Goal: Transaction & Acquisition: Purchase product/service

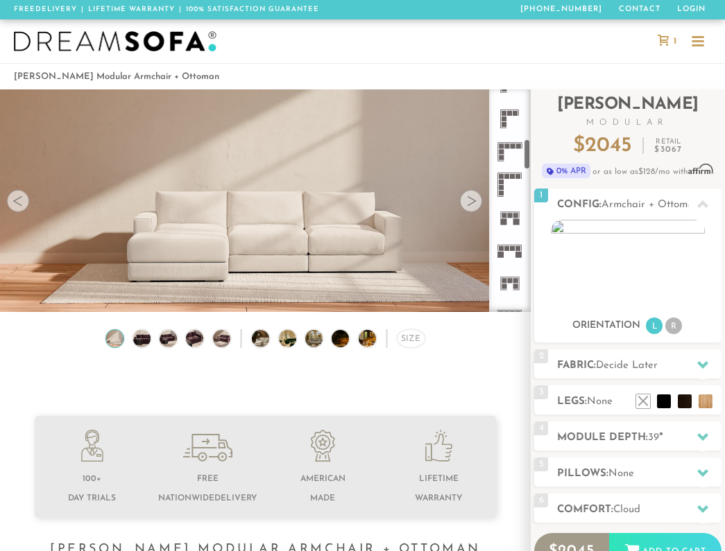
scroll to position [350, 0]
click at [506, 147] on rect at bounding box center [506, 145] width 5 height 5
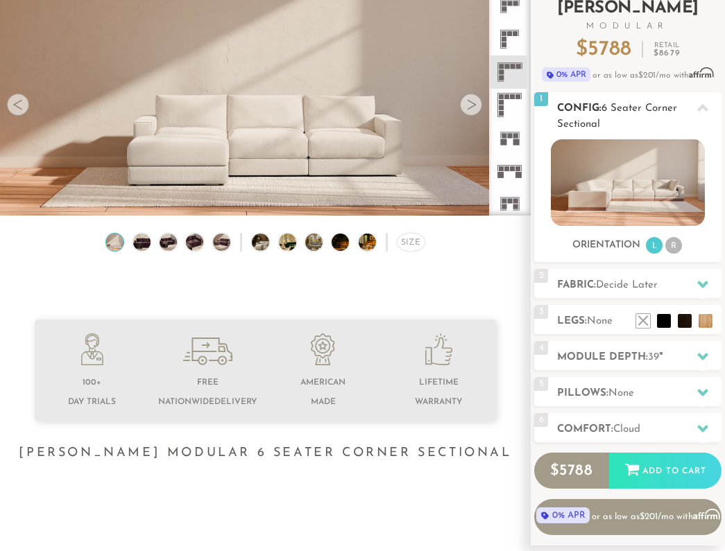
scroll to position [98, 0]
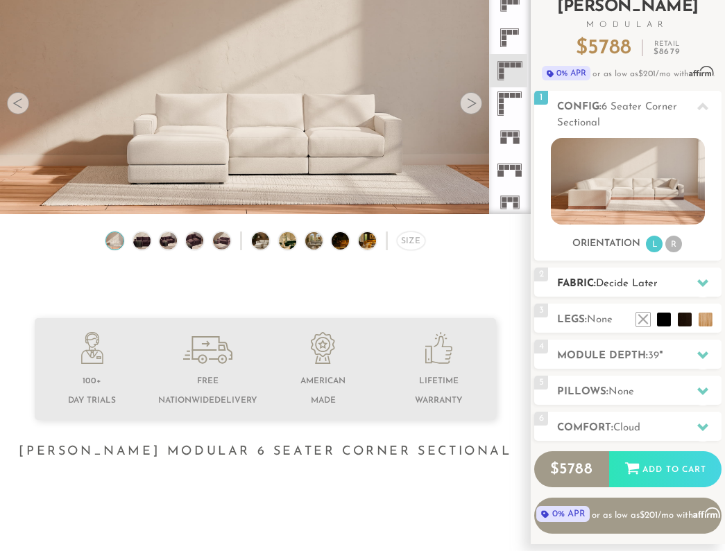
click at [662, 278] on h2 "Fabric: Decide Later" at bounding box center [639, 284] width 164 height 16
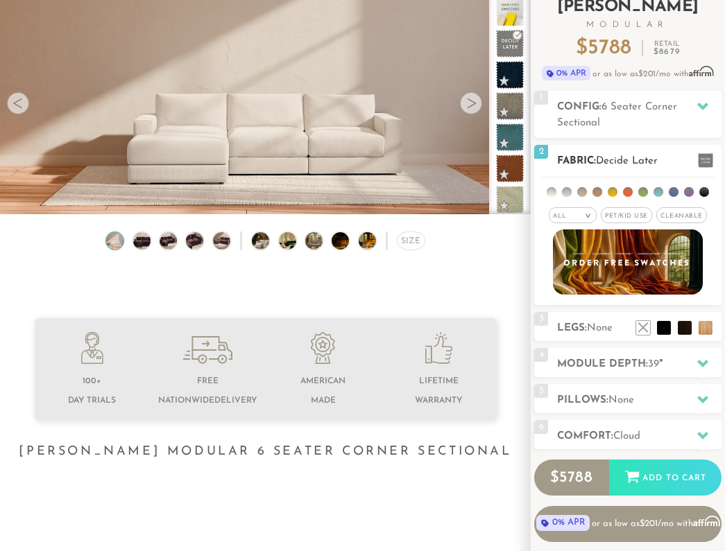
click at [635, 216] on span "Pet/Kid Use x" at bounding box center [626, 215] width 51 height 16
click at [690, 218] on span "Cleanable x" at bounding box center [686, 215] width 51 height 16
click at [705, 192] on li at bounding box center [704, 192] width 10 height 10
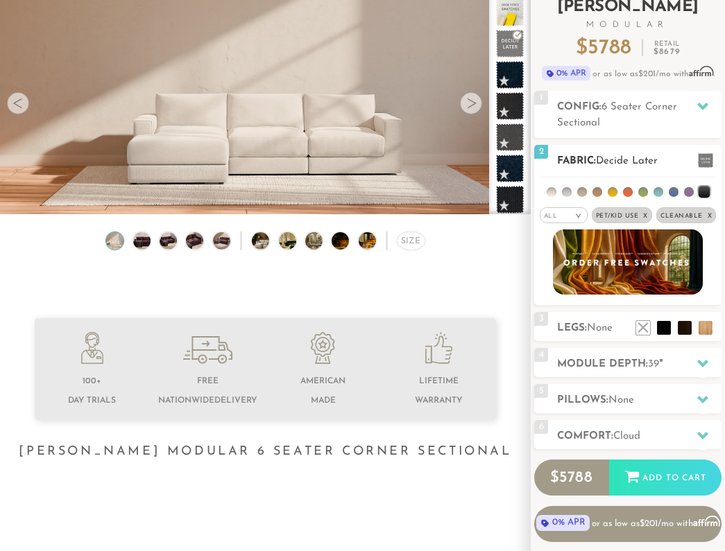
click at [637, 192] on ul at bounding box center [627, 191] width 175 height 26
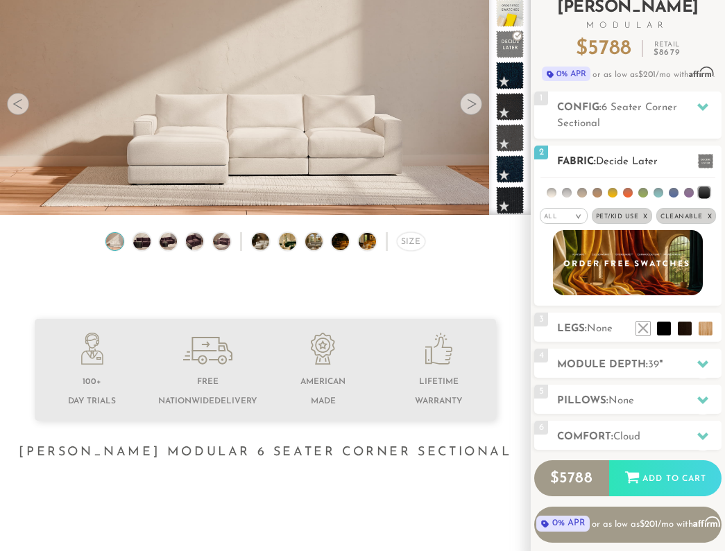
scroll to position [99, 0]
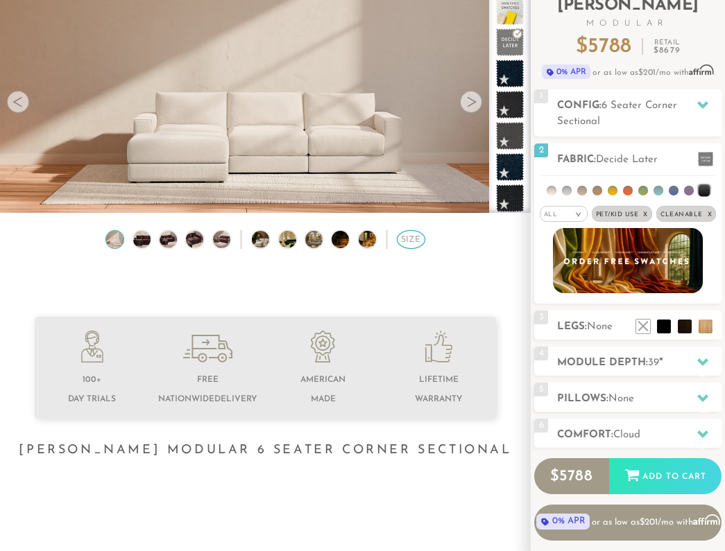
click at [408, 234] on div "Size" at bounding box center [411, 239] width 28 height 19
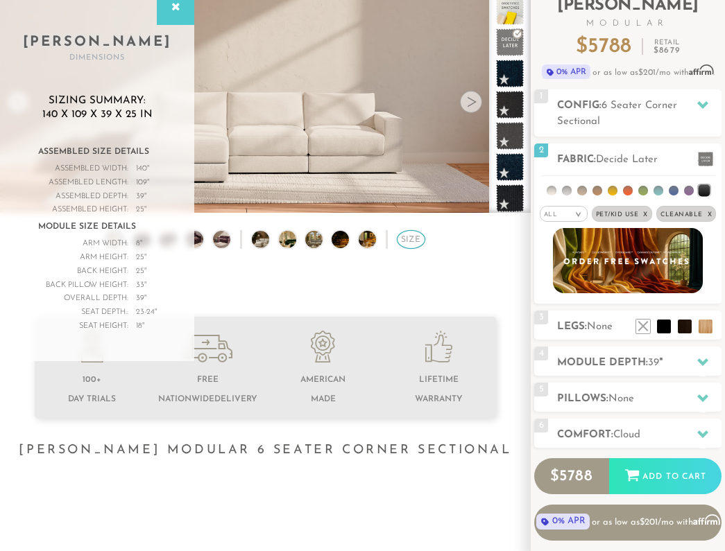
click at [410, 236] on div "Size" at bounding box center [411, 239] width 28 height 19
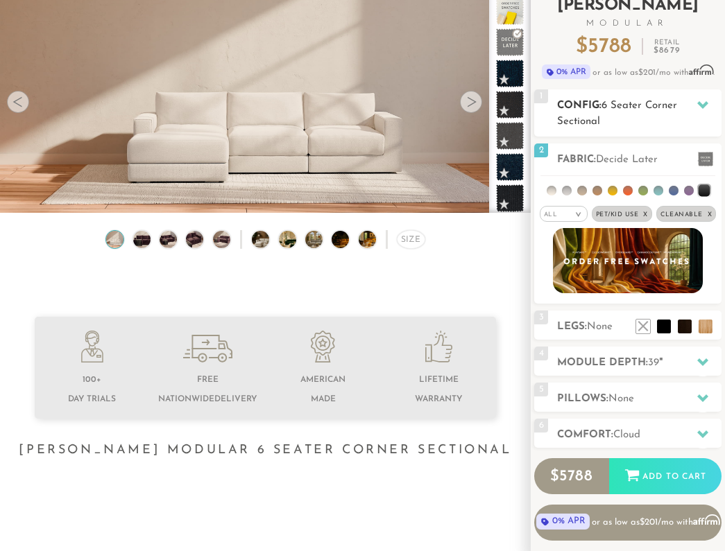
click at [621, 106] on span "6 Seater Corner Sectional" at bounding box center [617, 114] width 120 height 26
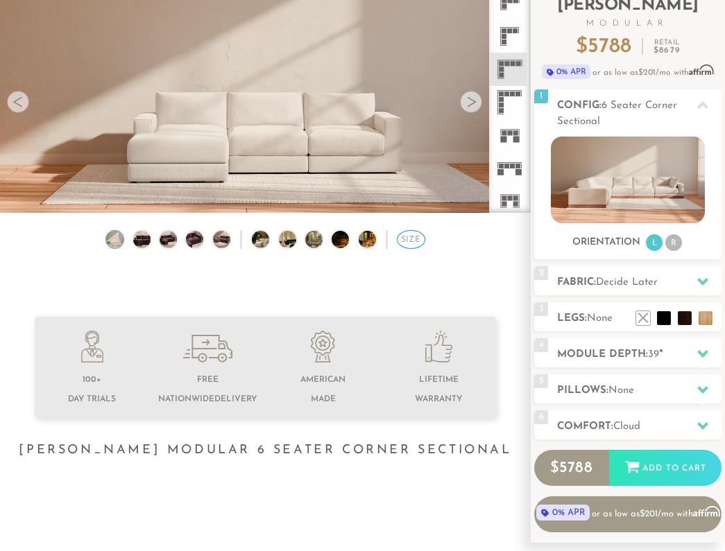
click at [416, 241] on div "Size" at bounding box center [411, 239] width 28 height 19
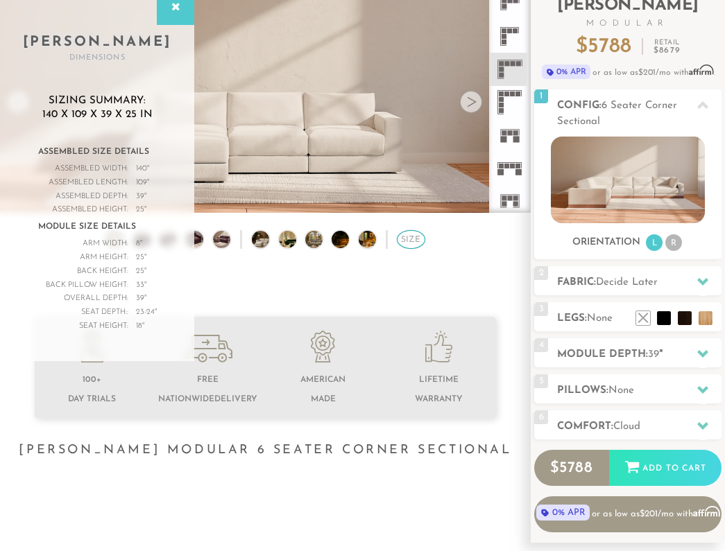
click at [417, 241] on div "Size" at bounding box center [411, 239] width 28 height 19
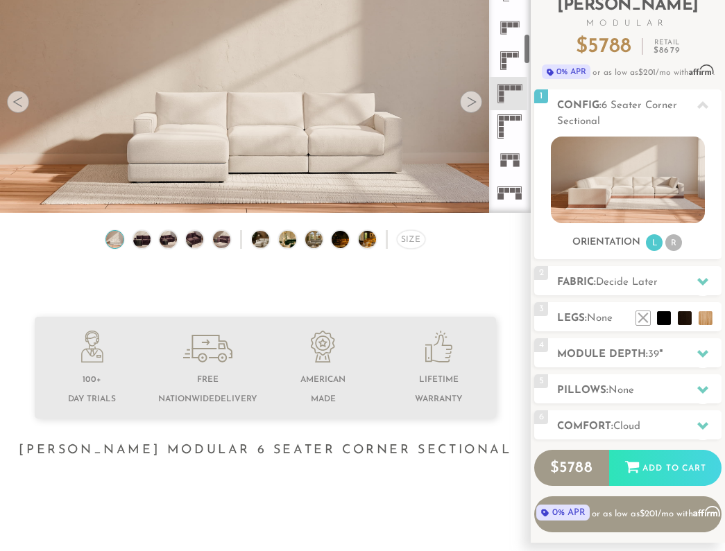
scroll to position [306, 0]
click at [511, 129] on icon at bounding box center [509, 129] width 33 height 33
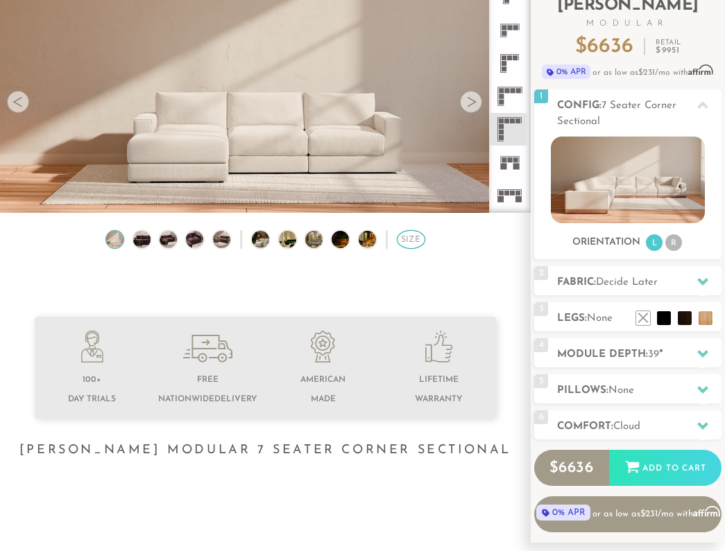
click at [411, 242] on div "Size" at bounding box center [411, 239] width 28 height 19
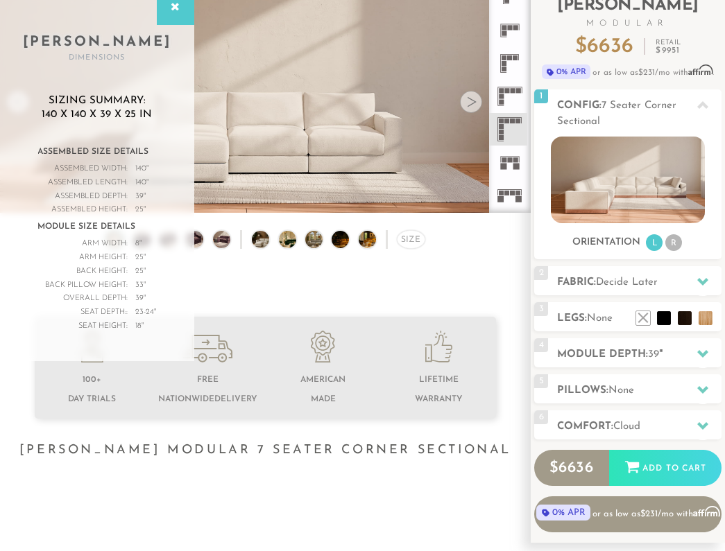
click at [507, 98] on icon at bounding box center [509, 96] width 33 height 33
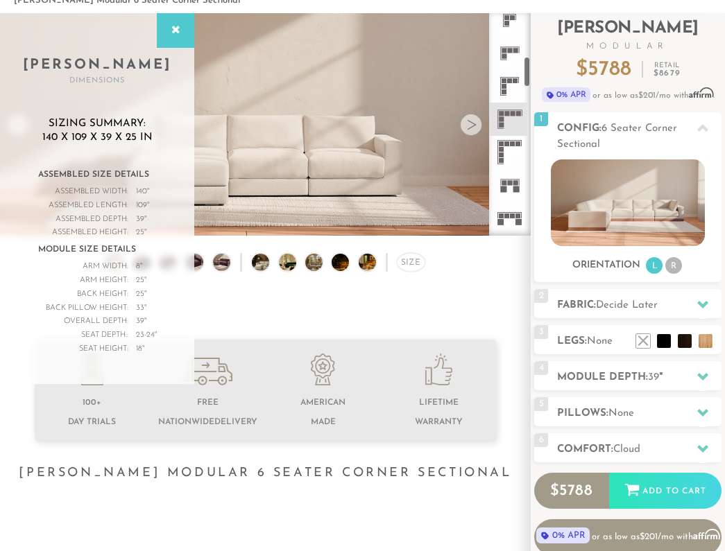
scroll to position [70, 0]
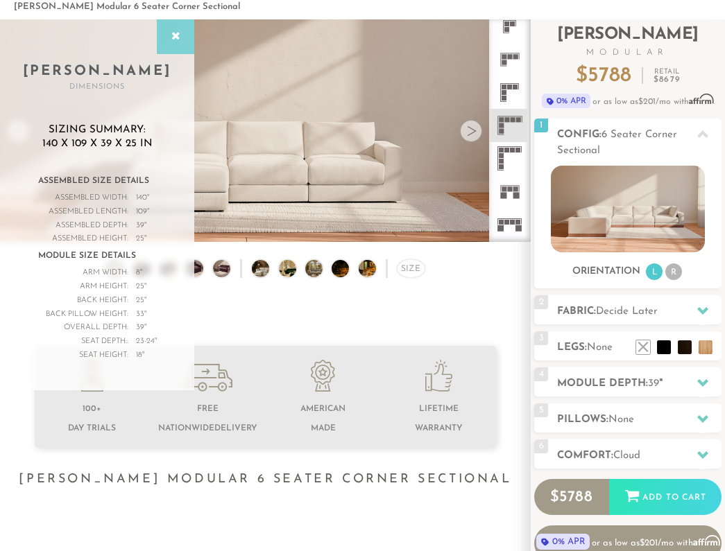
click at [179, 40] on icon at bounding box center [175, 36] width 15 height 11
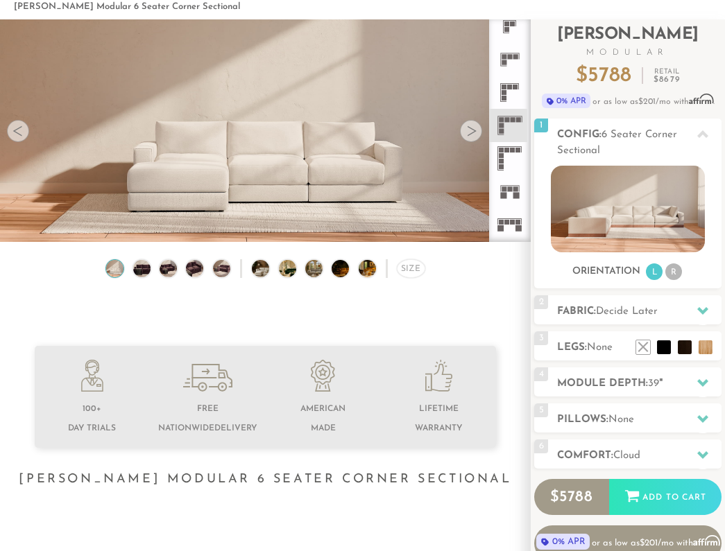
click at [475, 132] on div at bounding box center [471, 131] width 22 height 22
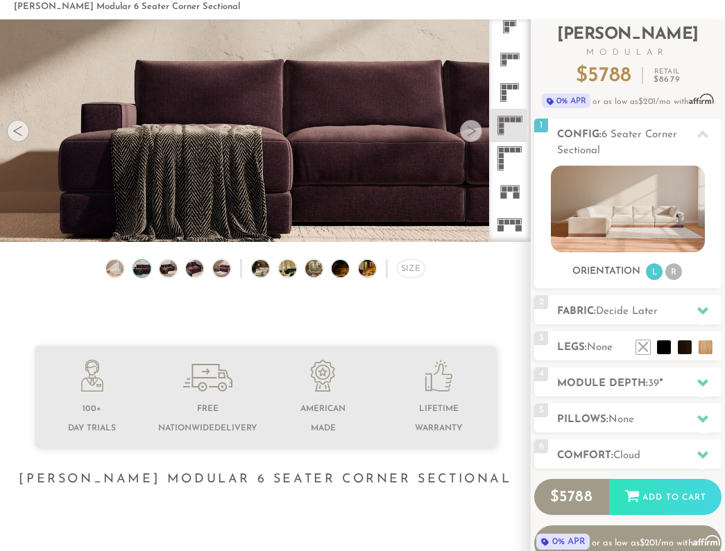
click at [475, 132] on div at bounding box center [471, 131] width 22 height 22
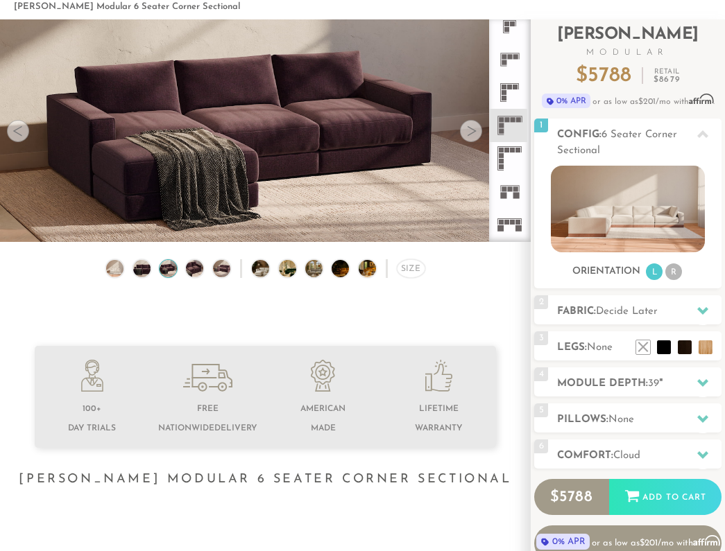
click at [474, 132] on div at bounding box center [471, 131] width 22 height 22
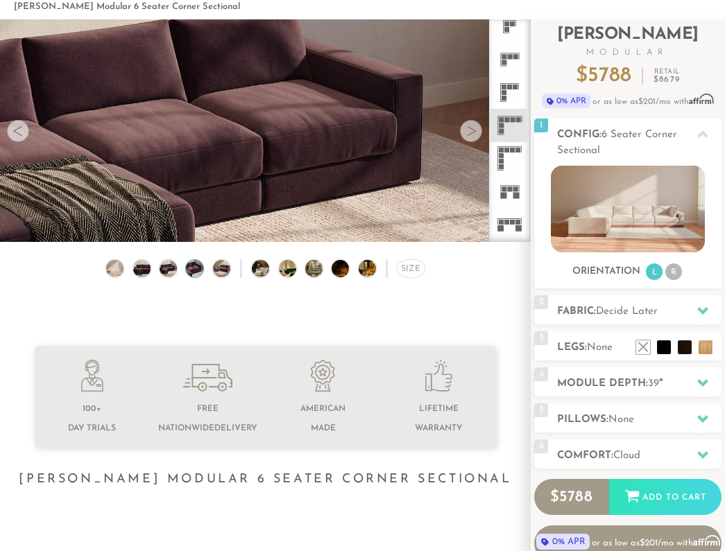
click at [474, 132] on div at bounding box center [471, 131] width 22 height 22
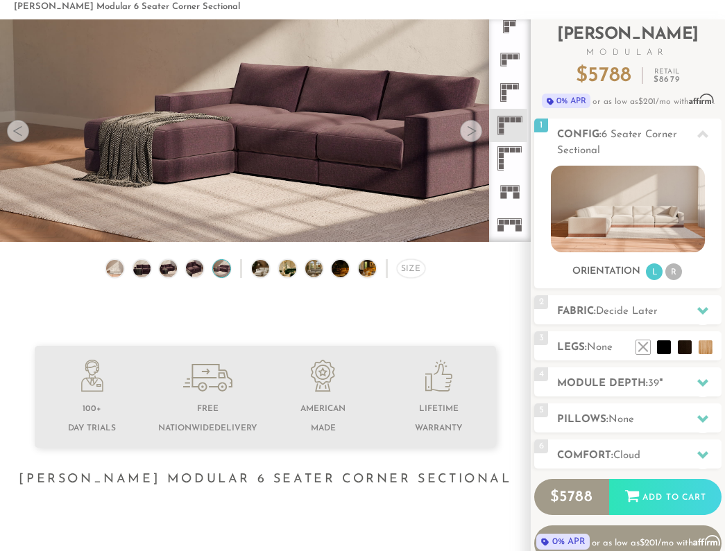
click at [474, 132] on div at bounding box center [471, 131] width 22 height 22
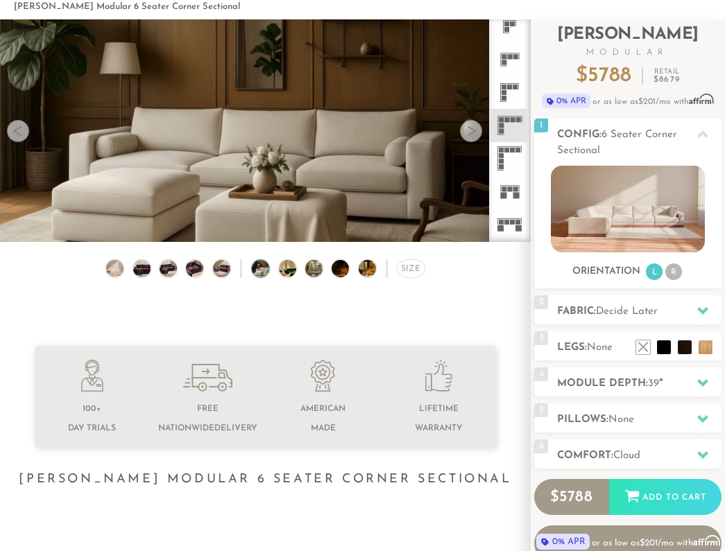
click at [474, 132] on div at bounding box center [471, 131] width 22 height 22
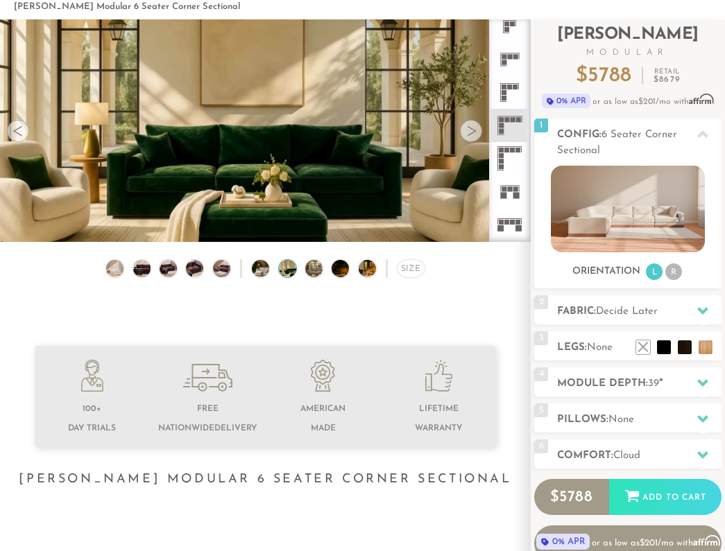
click at [474, 132] on div at bounding box center [471, 131] width 22 height 22
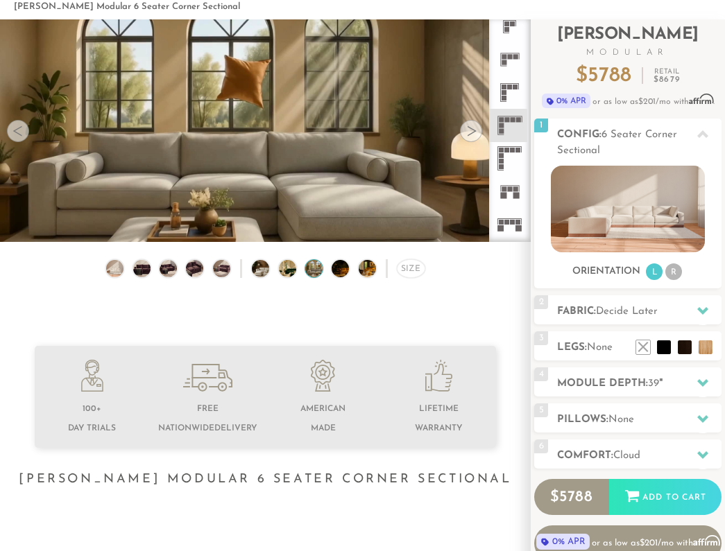
click at [474, 132] on div at bounding box center [471, 131] width 22 height 22
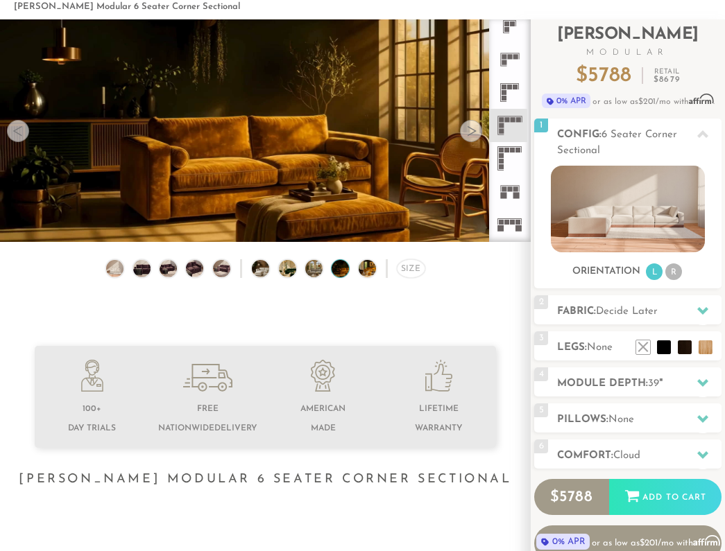
click at [474, 132] on div at bounding box center [471, 131] width 22 height 22
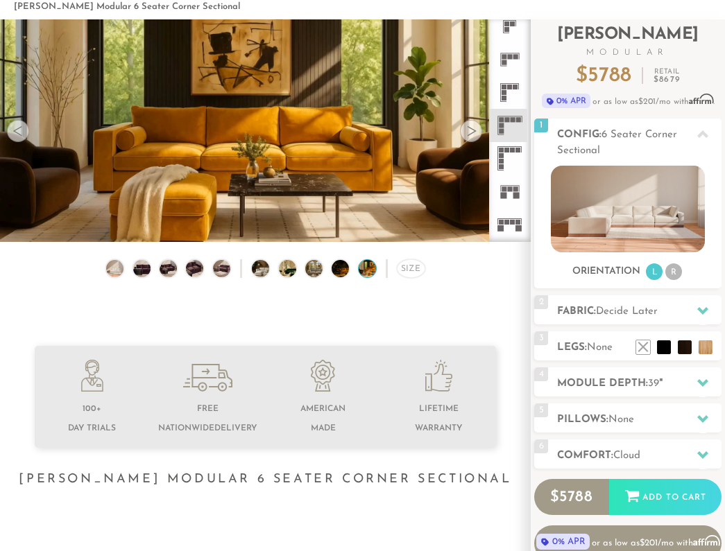
click at [474, 132] on div at bounding box center [471, 131] width 22 height 22
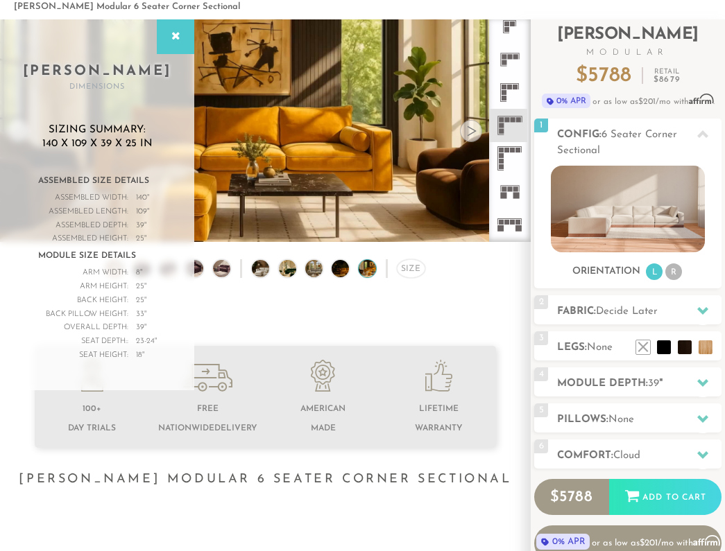
click at [474, 130] on div at bounding box center [471, 131] width 22 height 22
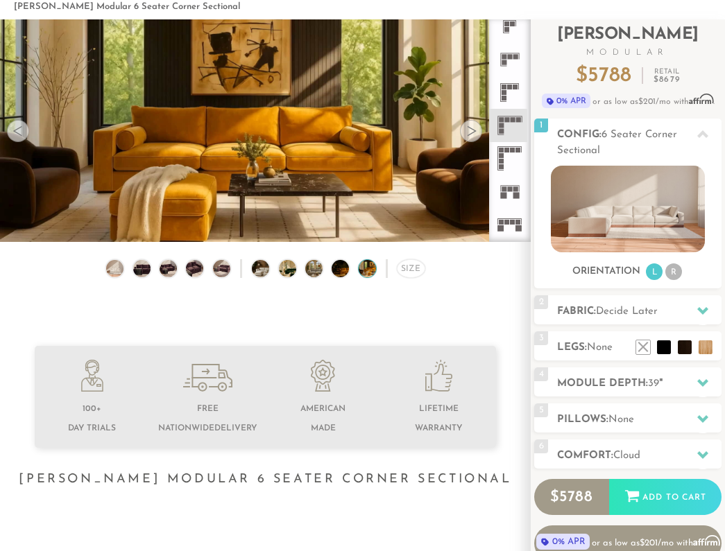
click at [474, 130] on div at bounding box center [471, 131] width 22 height 22
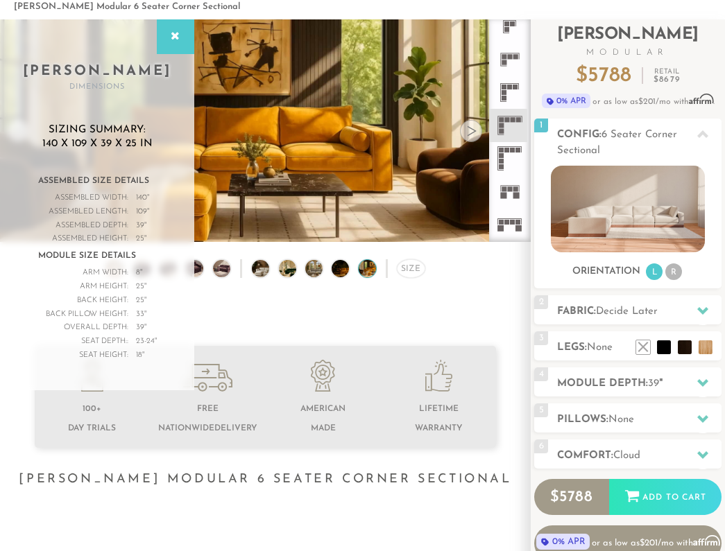
click at [474, 130] on div at bounding box center [471, 131] width 22 height 22
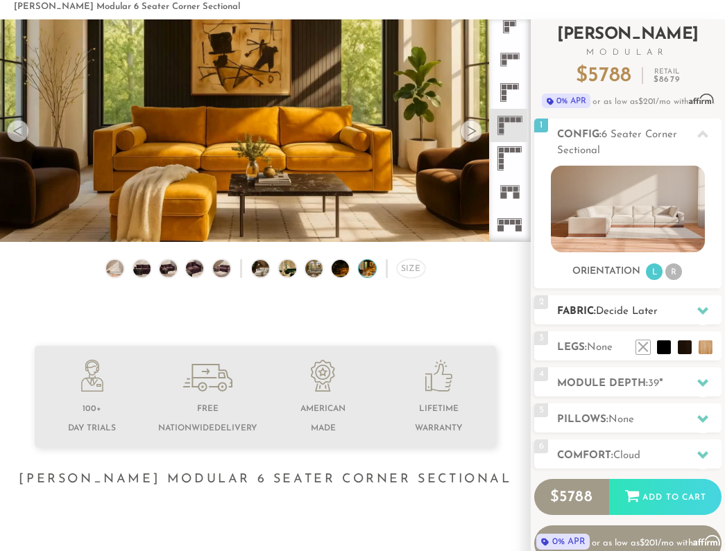
scroll to position [84, 0]
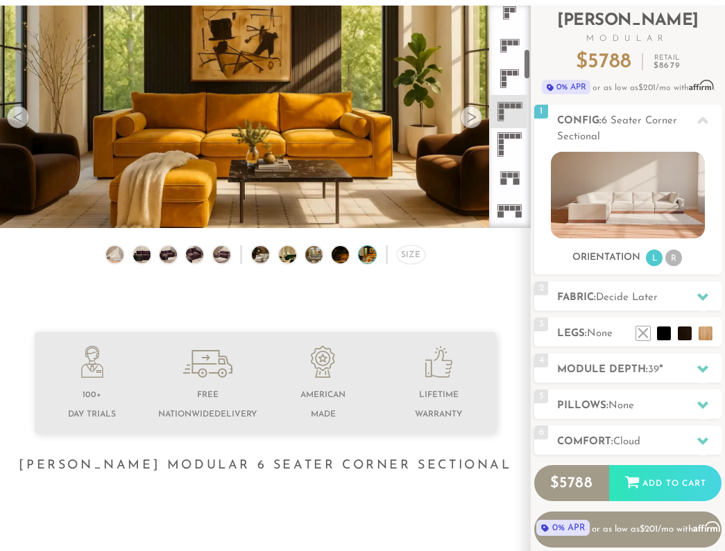
click at [517, 150] on icon at bounding box center [509, 144] width 33 height 33
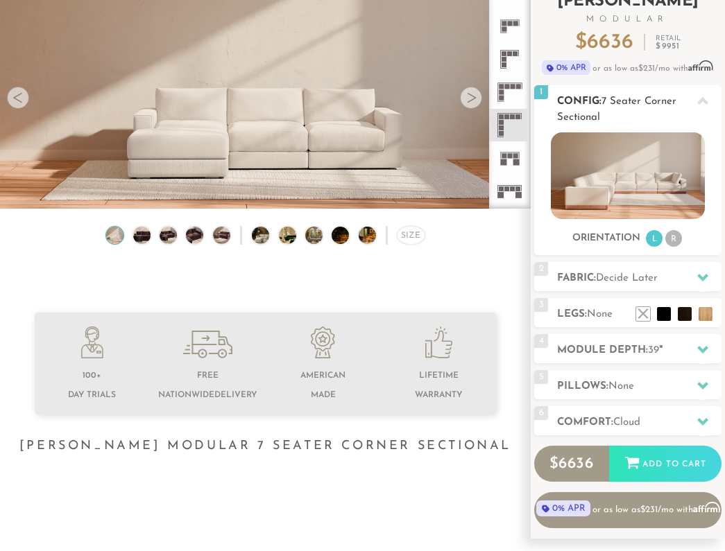
scroll to position [109, 0]
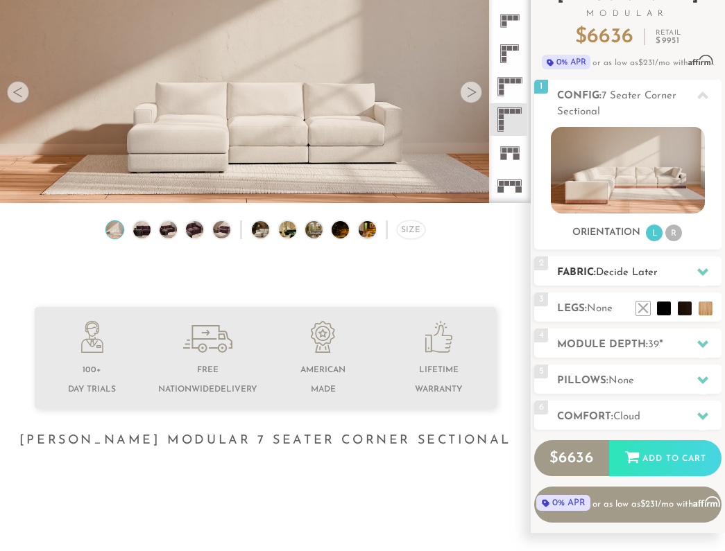
click at [639, 264] on div "2 Fabric: Decide Later" at bounding box center [627, 271] width 187 height 29
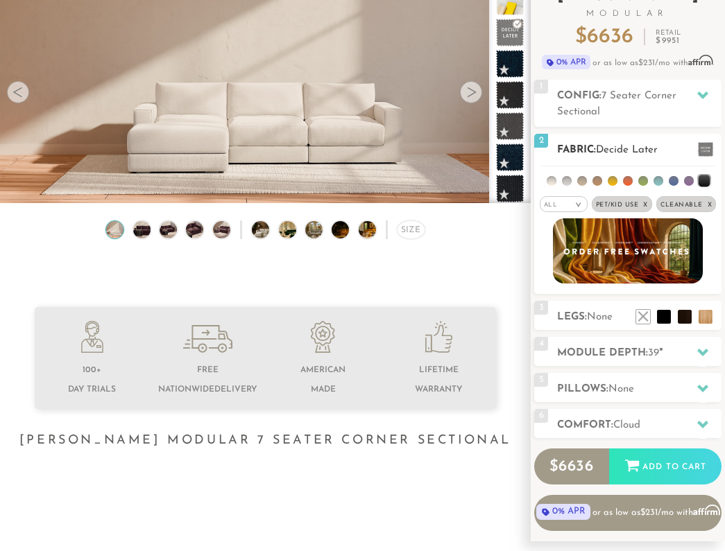
click at [628, 203] on span "Pet/Kid Use x" at bounding box center [622, 204] width 60 height 16
click at [626, 206] on span "Pet/Kid Use x" at bounding box center [621, 204] width 51 height 16
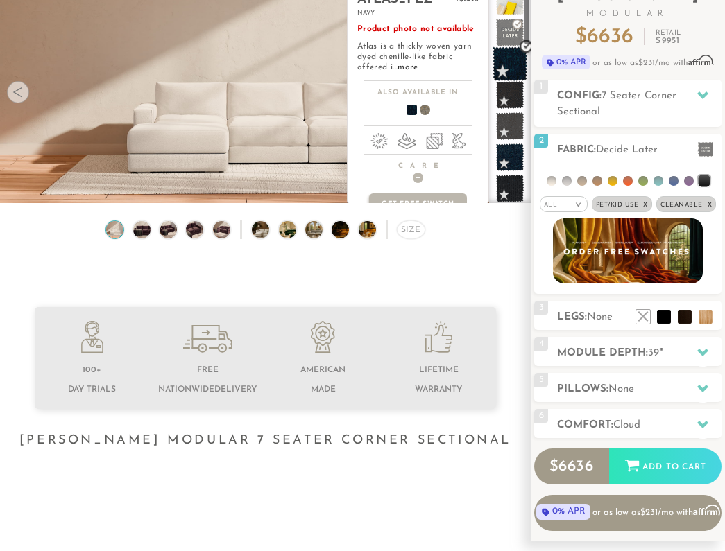
click at [515, 61] on span at bounding box center [509, 63] width 35 height 35
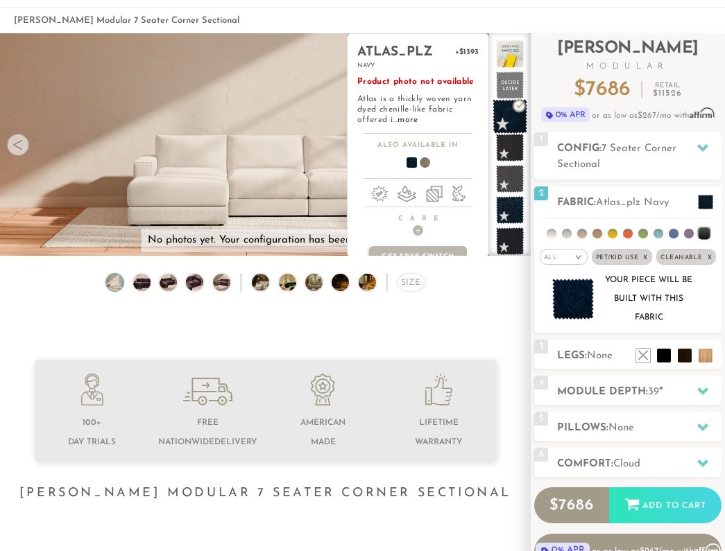
scroll to position [58, 0]
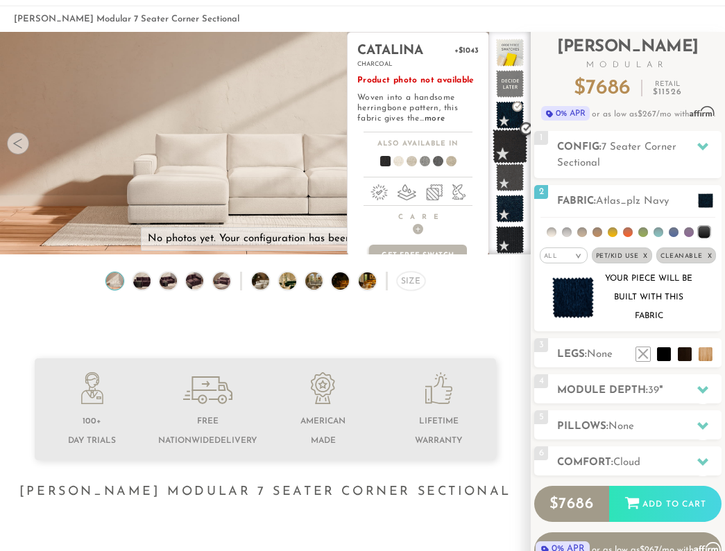
click at [513, 142] on span at bounding box center [509, 146] width 35 height 35
click at [510, 153] on span at bounding box center [509, 146] width 35 height 35
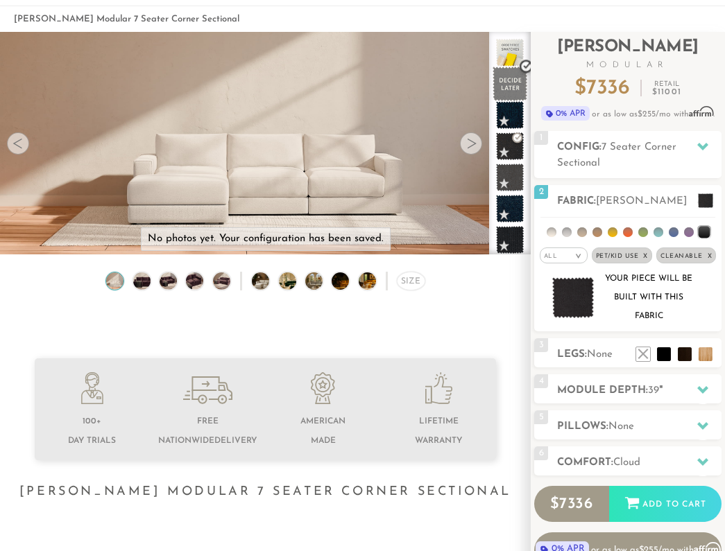
click at [519, 87] on span at bounding box center [509, 84] width 35 height 35
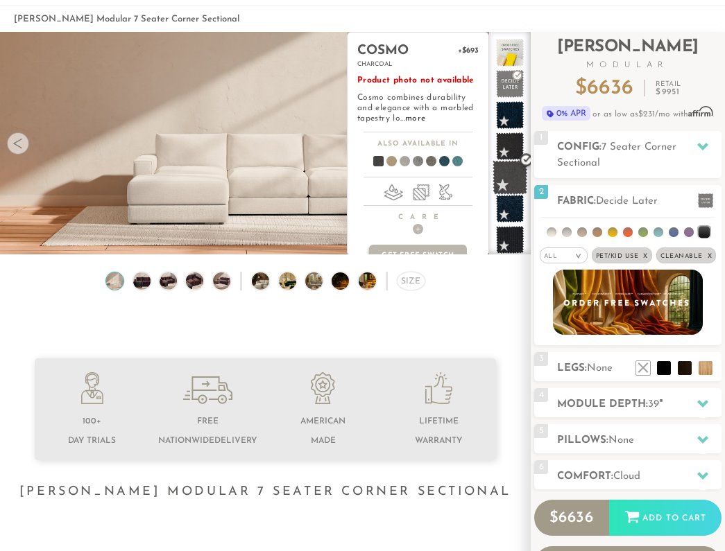
click at [506, 182] on span at bounding box center [509, 177] width 35 height 35
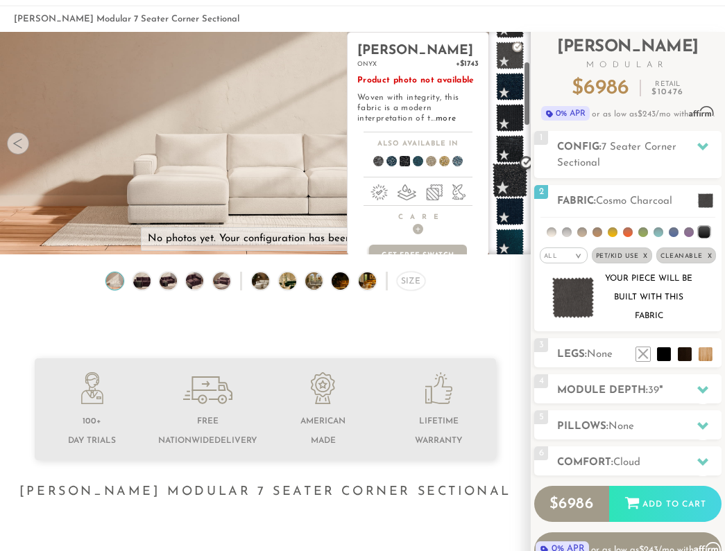
scroll to position [127, 0]
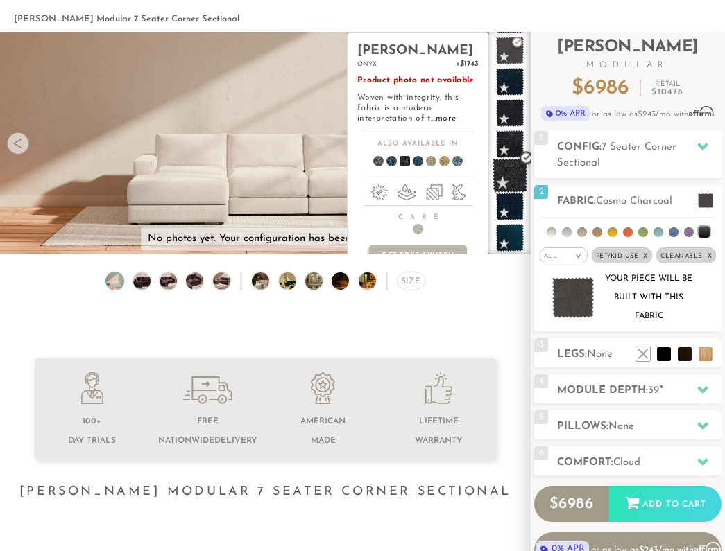
click at [509, 178] on span at bounding box center [509, 175] width 35 height 35
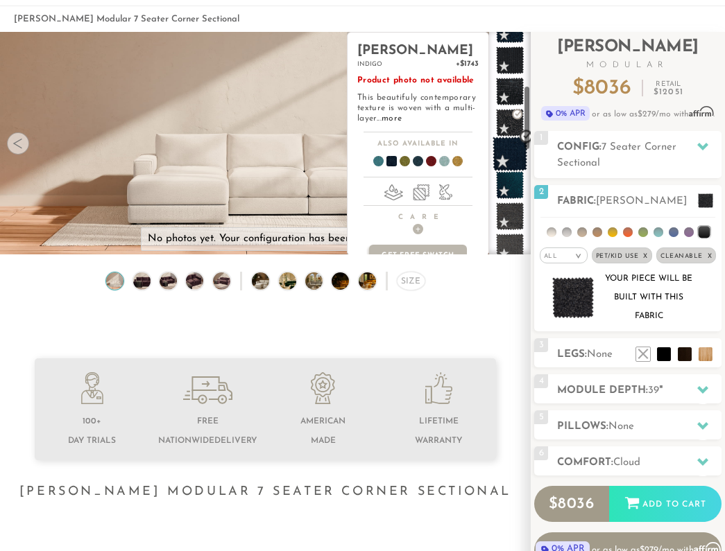
scroll to position [182, 0]
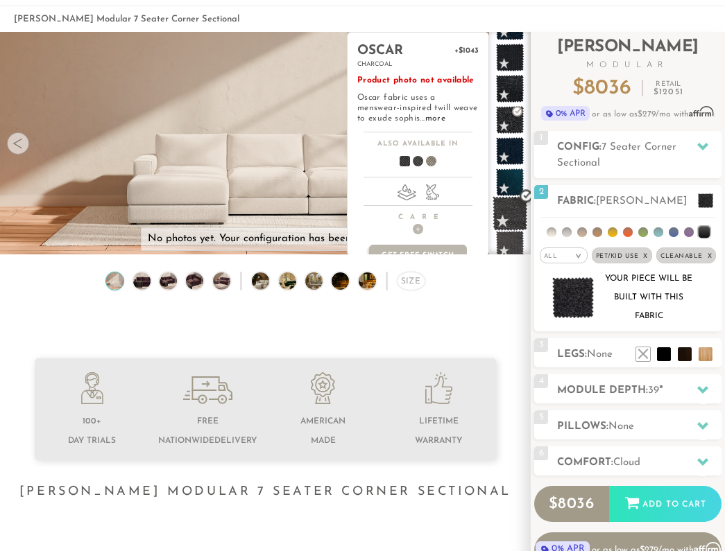
click at [514, 223] on span at bounding box center [509, 213] width 35 height 35
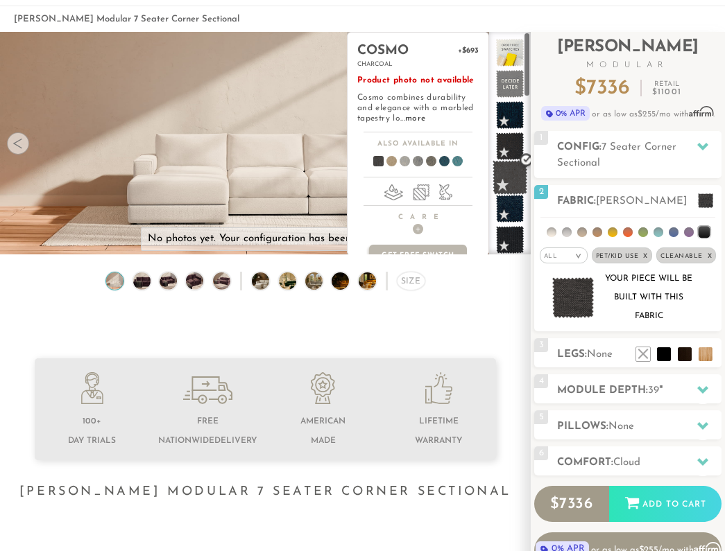
scroll to position [0, 0]
click at [513, 183] on span at bounding box center [509, 177] width 35 height 35
click at [514, 178] on span at bounding box center [509, 177] width 35 height 35
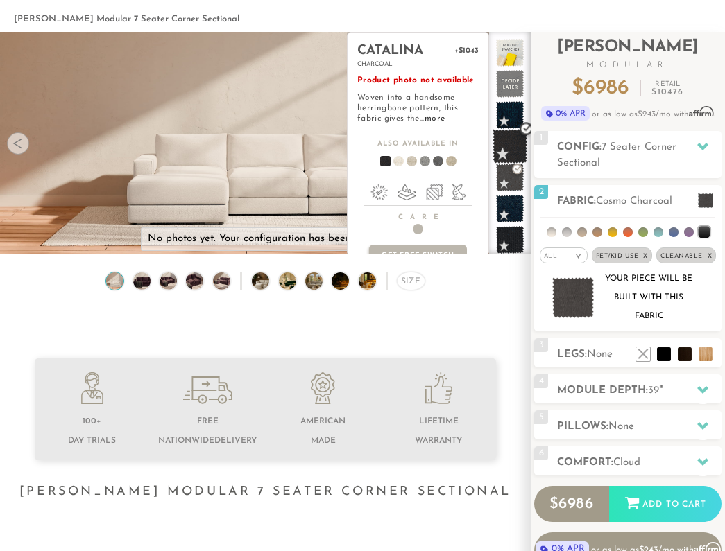
click at [501, 138] on span at bounding box center [509, 146] width 35 height 35
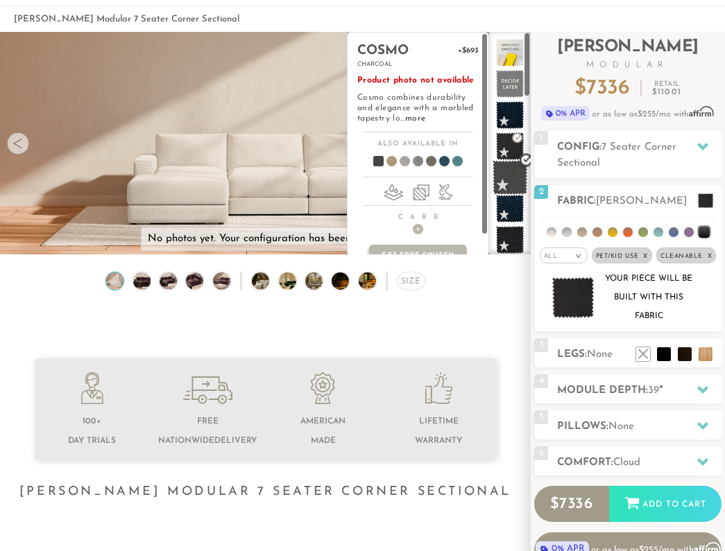
click at [508, 177] on span at bounding box center [509, 177] width 35 height 35
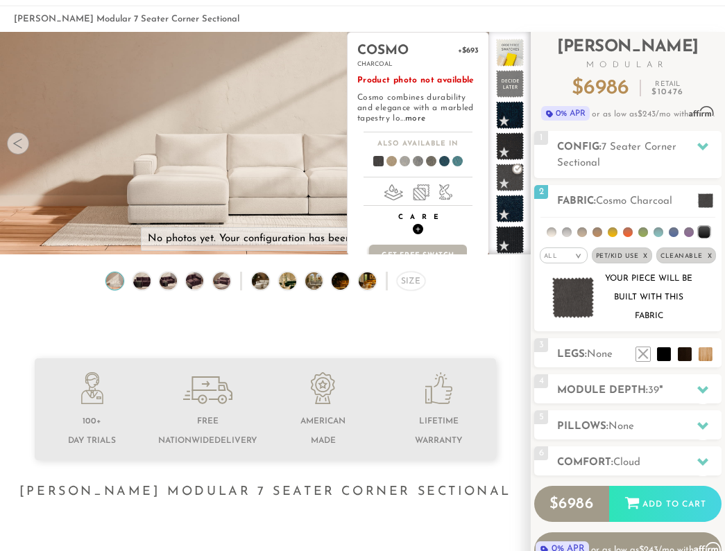
click at [419, 225] on span "+" at bounding box center [418, 229] width 10 height 10
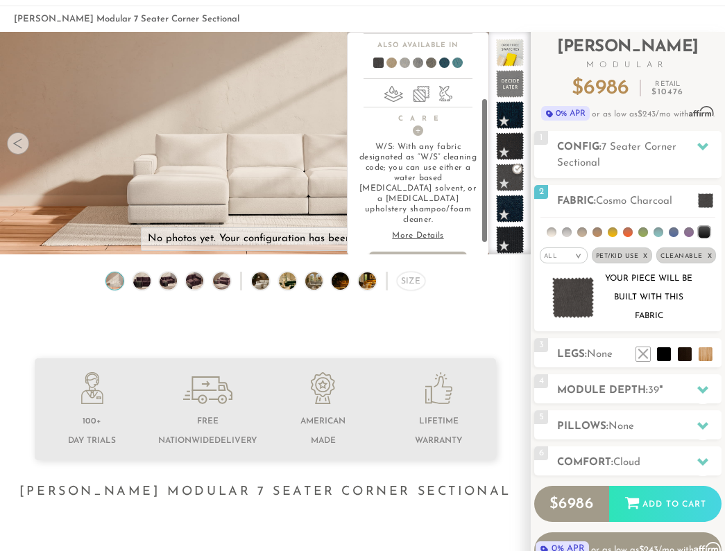
scroll to position [100, 0]
click at [429, 230] on p "More Details" at bounding box center [417, 235] width 121 height 10
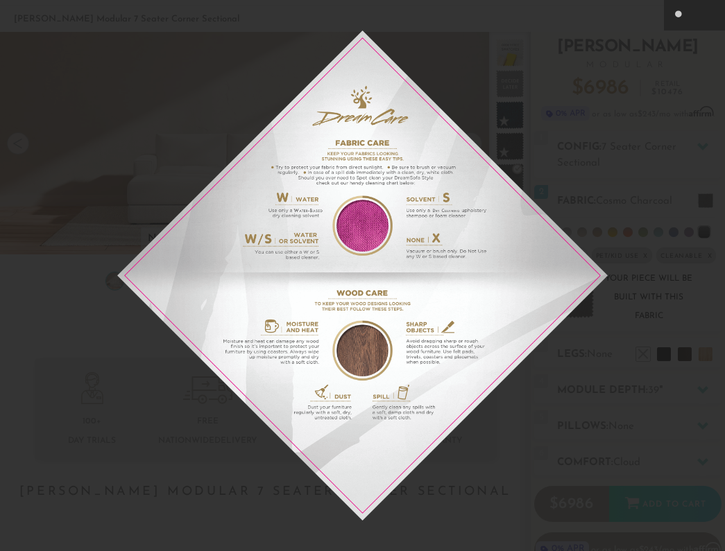
click at [328, 157] on img at bounding box center [362, 276] width 490 height 490
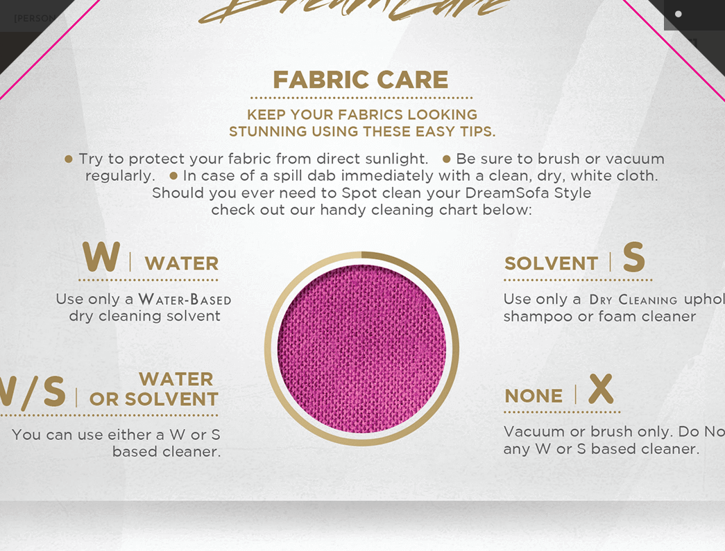
drag, startPoint x: 395, startPoint y: 231, endPoint x: 315, endPoint y: 198, distance: 86.4
click at [315, 198] on img at bounding box center [361, 511] width 1595 height 1595
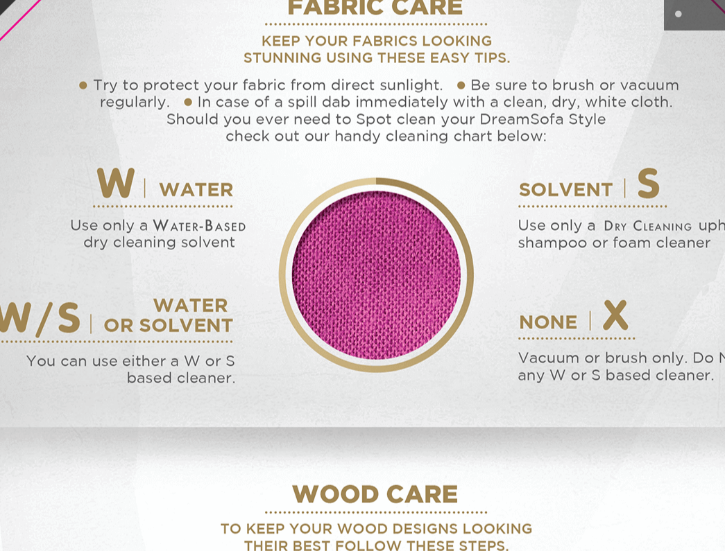
drag, startPoint x: 384, startPoint y: 374, endPoint x: 396, endPoint y: 299, distance: 75.9
click at [396, 299] on img at bounding box center [375, 437] width 1595 height 1595
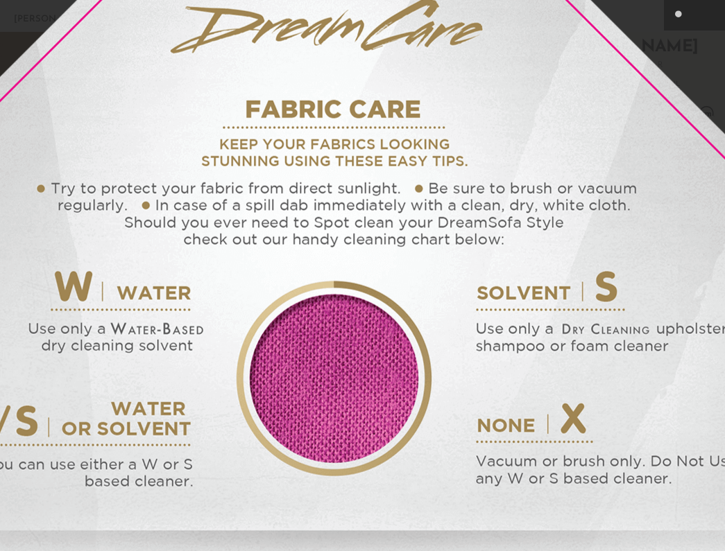
drag, startPoint x: 547, startPoint y: 189, endPoint x: 549, endPoint y: 358, distance: 169.2
click at [551, 358] on img at bounding box center [333, 540] width 1595 height 1595
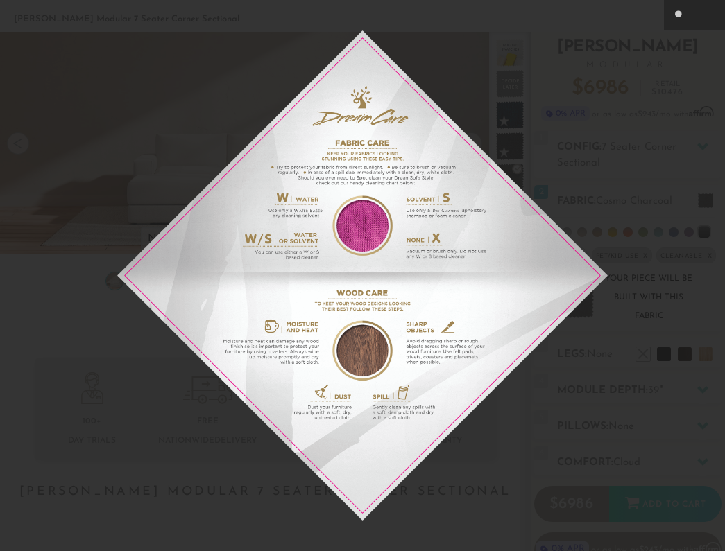
click at [619, 238] on div at bounding box center [362, 275] width 725 height 551
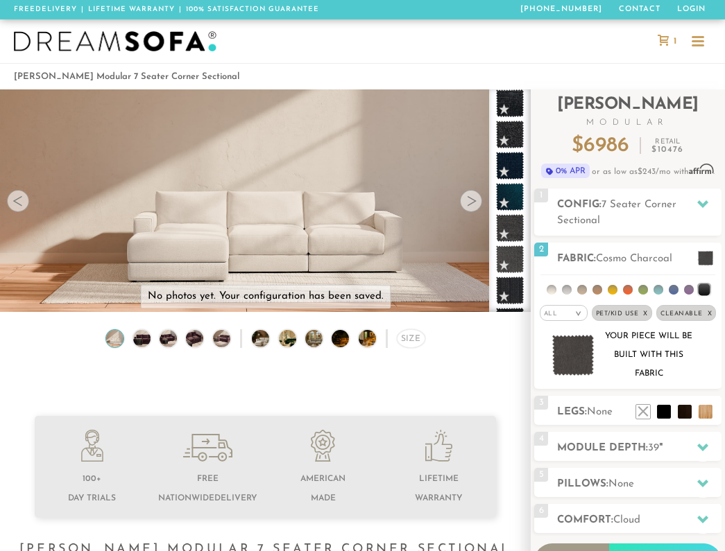
scroll to position [0, 0]
drag, startPoint x: 429, startPoint y: 137, endPoint x: 427, endPoint y: 123, distance: 14.1
click at [427, 123] on video at bounding box center [265, 180] width 531 height 266
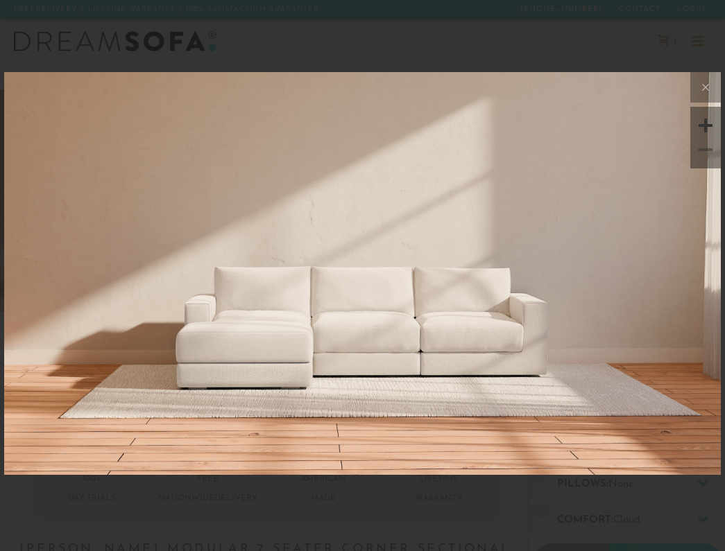
click at [427, 153] on img at bounding box center [362, 191] width 716 height 239
click at [461, 46] on div at bounding box center [362, 275] width 725 height 551
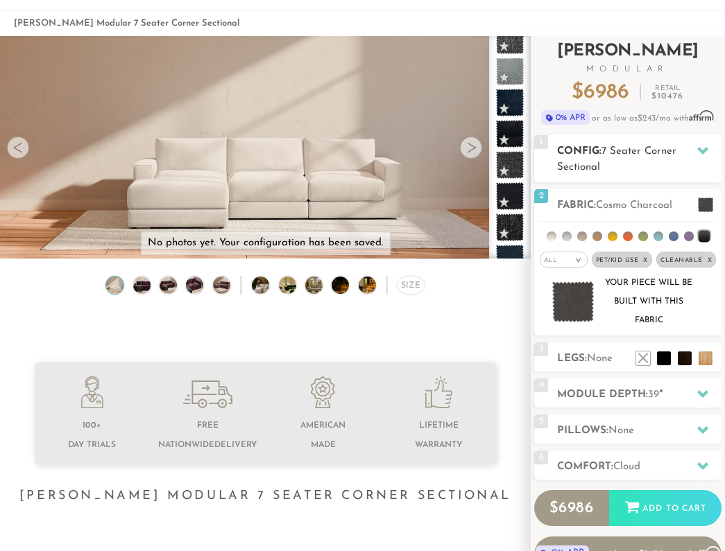
scroll to position [56, 0]
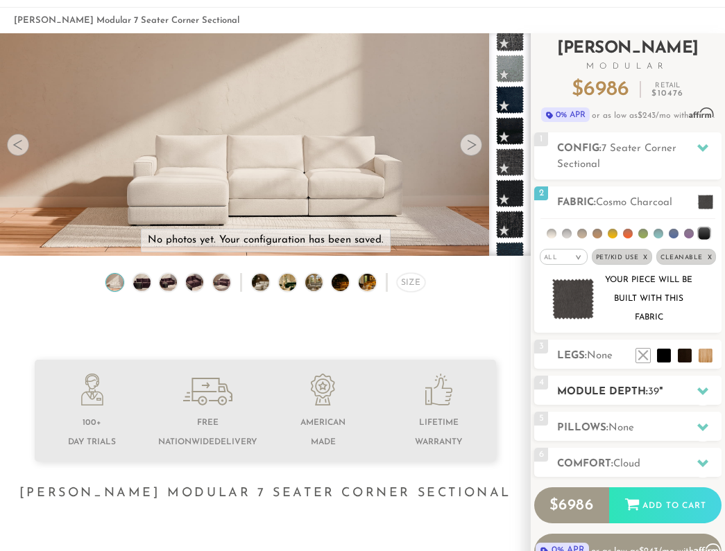
click at [627, 390] on h2 "Module Depth: 39 "" at bounding box center [639, 392] width 164 height 16
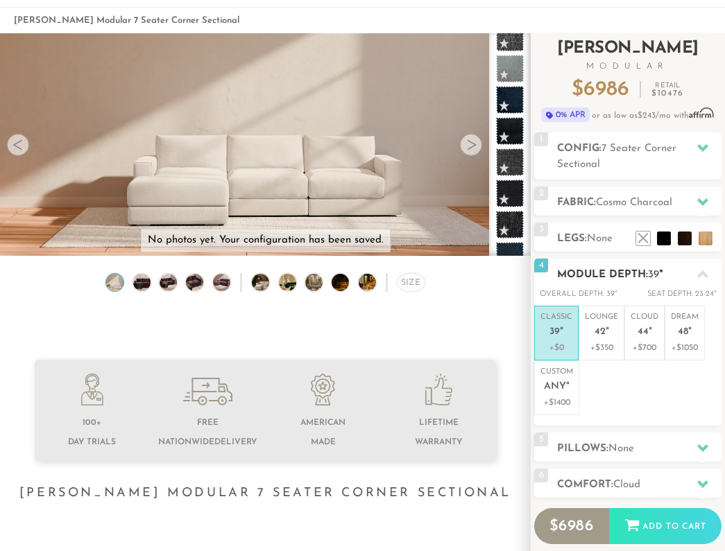
click at [609, 269] on h2 "Module Depth: 39 "" at bounding box center [639, 275] width 164 height 16
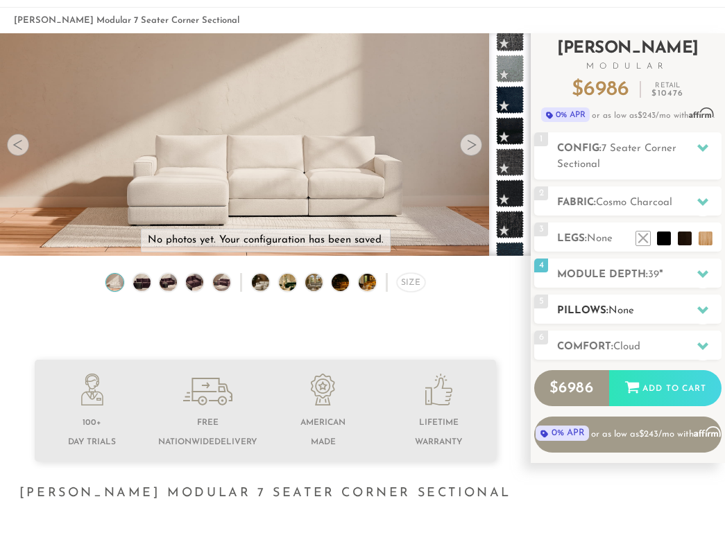
click at [629, 311] on span "None" at bounding box center [621, 311] width 26 height 10
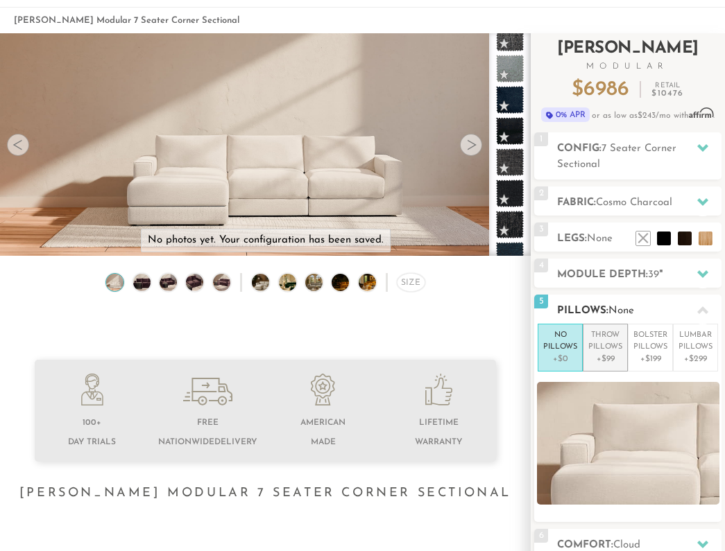
click at [599, 341] on p "Throw Pillows" at bounding box center [605, 341] width 34 height 23
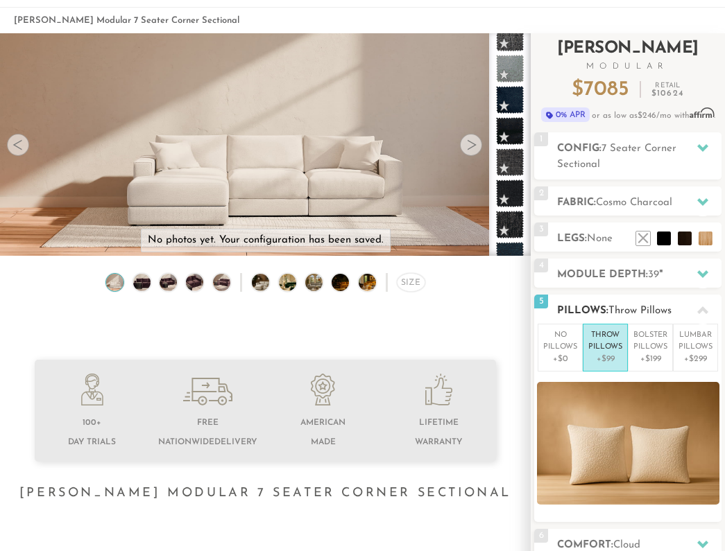
click at [606, 349] on p "Throw Pillows" at bounding box center [605, 341] width 34 height 23
click at [640, 341] on p "Bolster Pillows" at bounding box center [650, 341] width 34 height 23
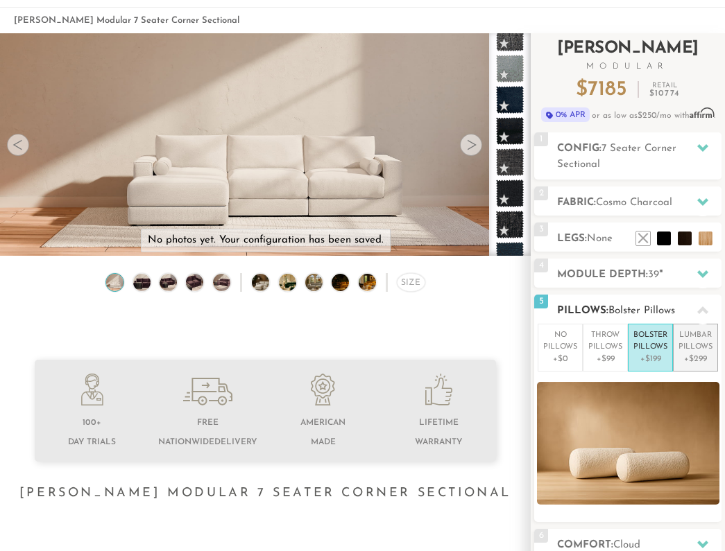
click at [697, 352] on p "[MEDICAL_DATA] Pillows" at bounding box center [695, 341] width 34 height 23
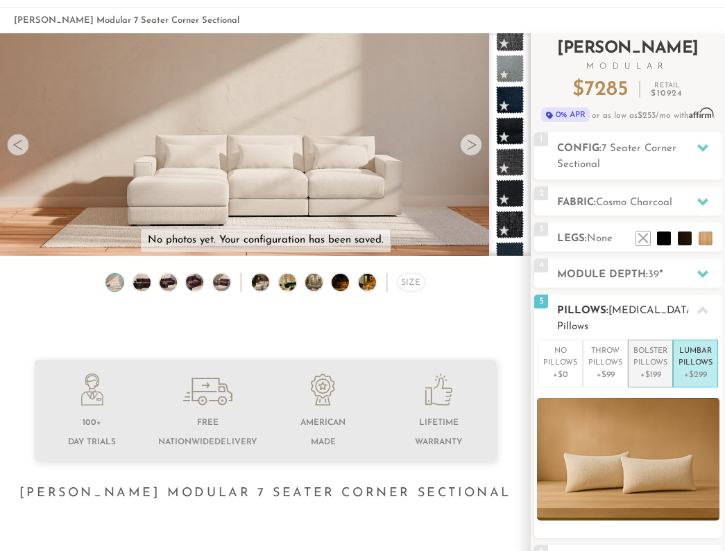
click at [650, 352] on p "Bolster Pillows" at bounding box center [650, 357] width 34 height 23
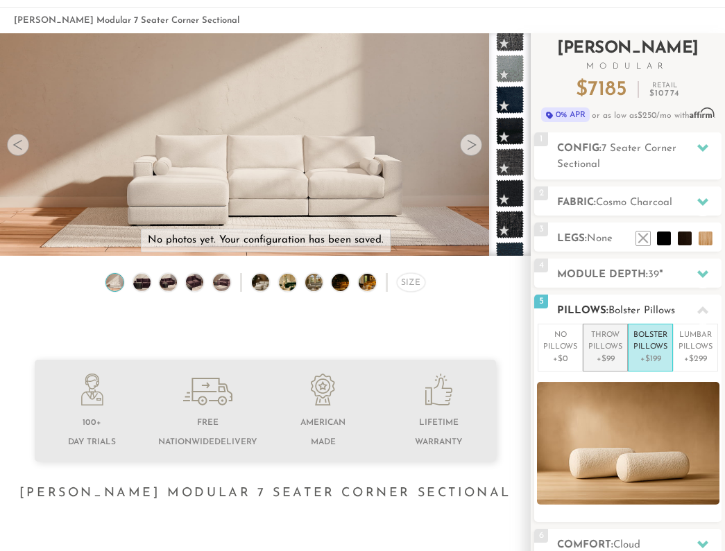
click at [610, 352] on p "Throw Pillows" at bounding box center [605, 341] width 34 height 23
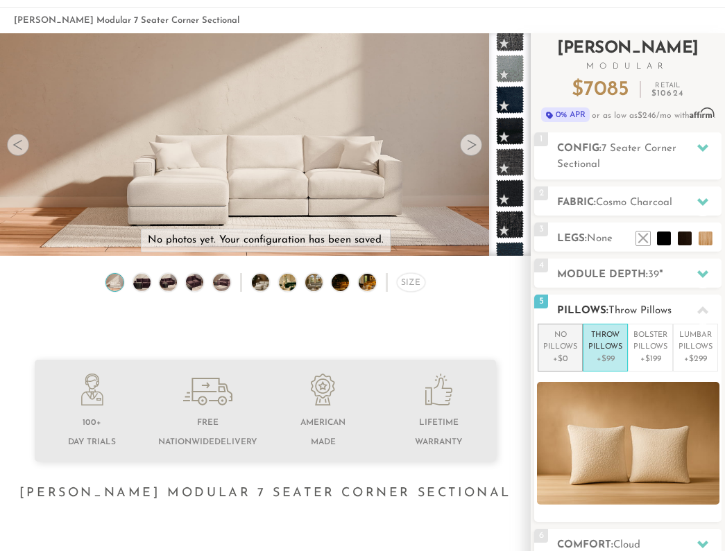
click at [567, 348] on p "No Pillows" at bounding box center [560, 341] width 34 height 23
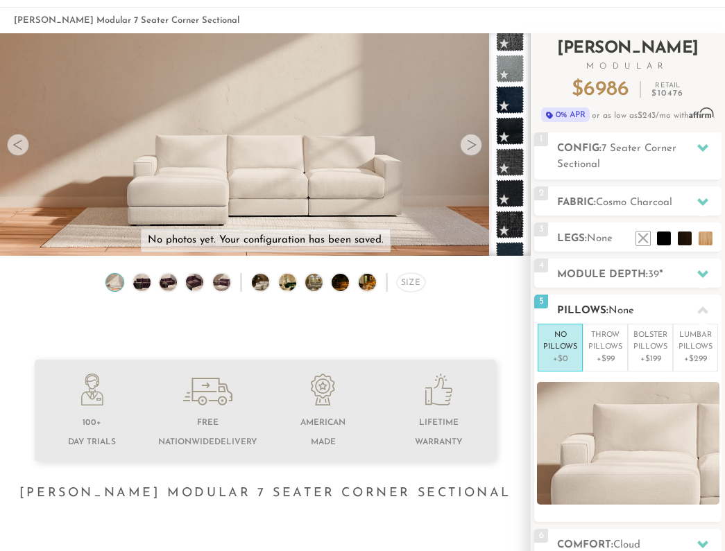
click at [621, 316] on span "None" at bounding box center [621, 311] width 26 height 10
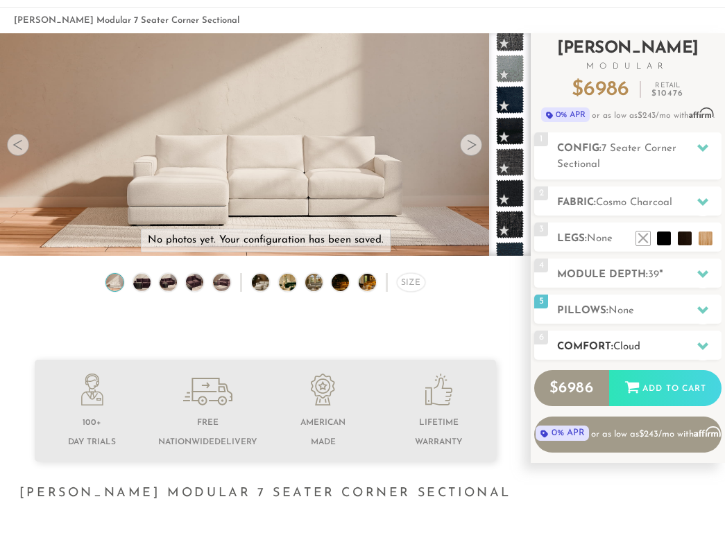
click at [633, 341] on h2 "Comfort: the Cloud" at bounding box center [639, 347] width 164 height 16
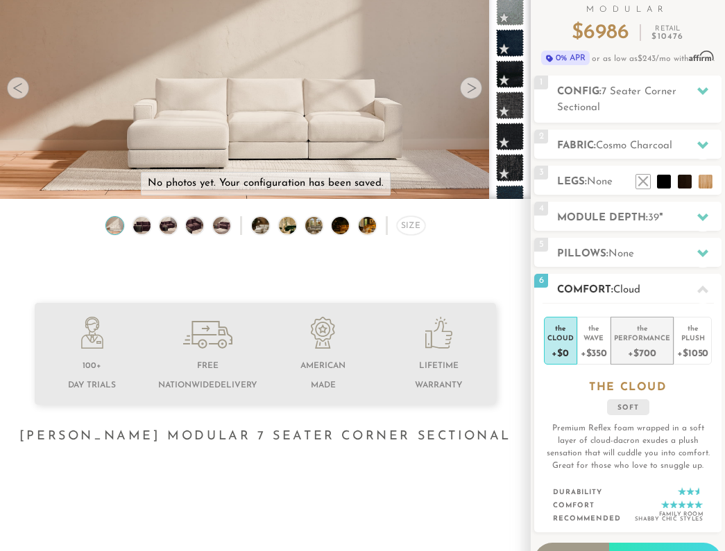
scroll to position [114, 0]
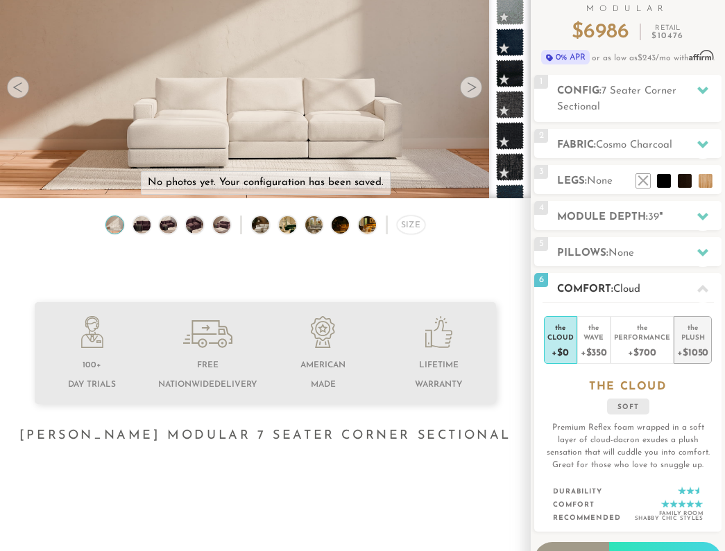
click at [690, 347] on div "+$1050" at bounding box center [692, 352] width 31 height 20
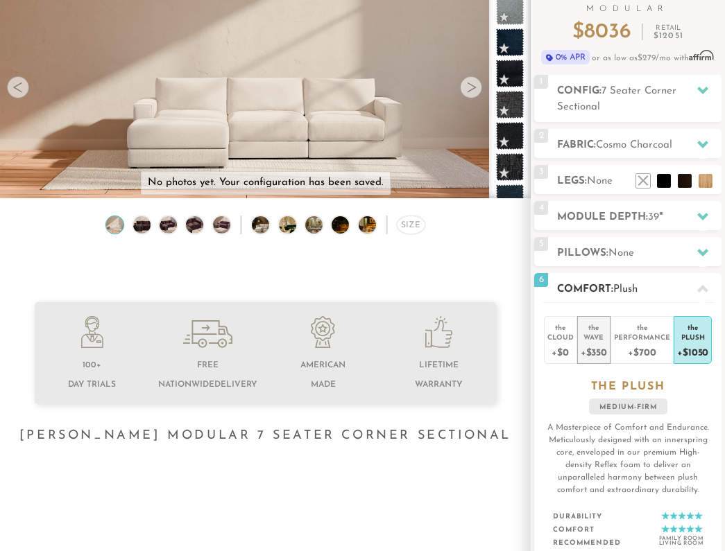
click at [599, 343] on div "+$350" at bounding box center [593, 352] width 26 height 20
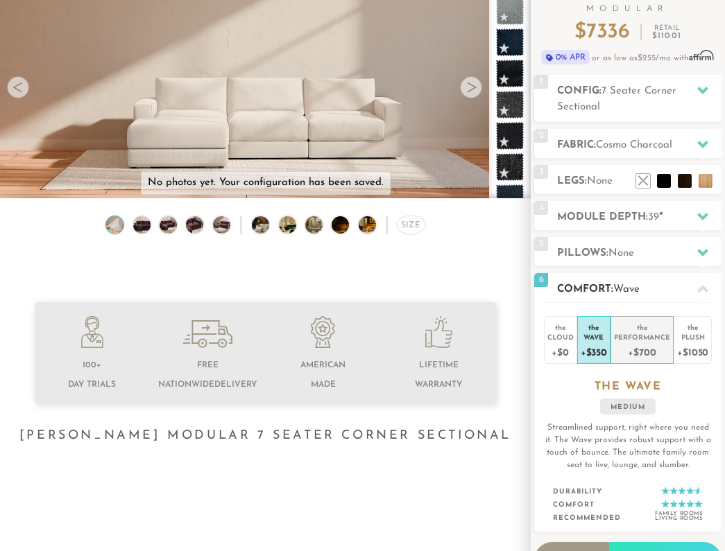
click at [633, 345] on div "+$700" at bounding box center [642, 352] width 56 height 20
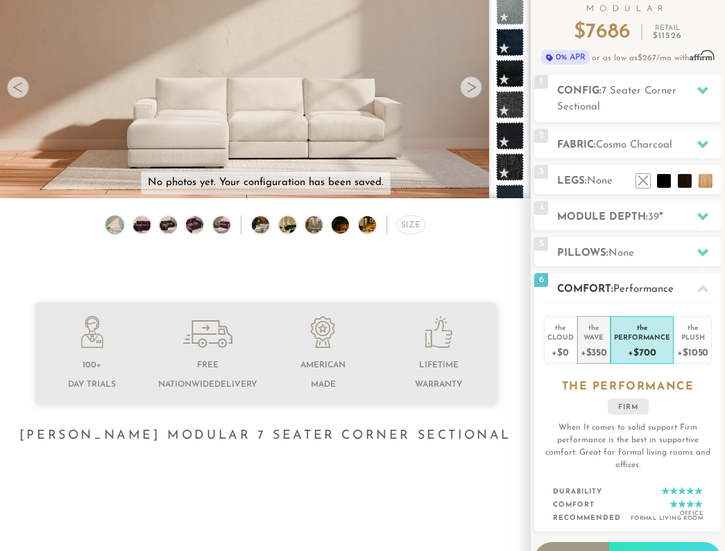
click at [599, 340] on div "Wave" at bounding box center [593, 337] width 26 height 10
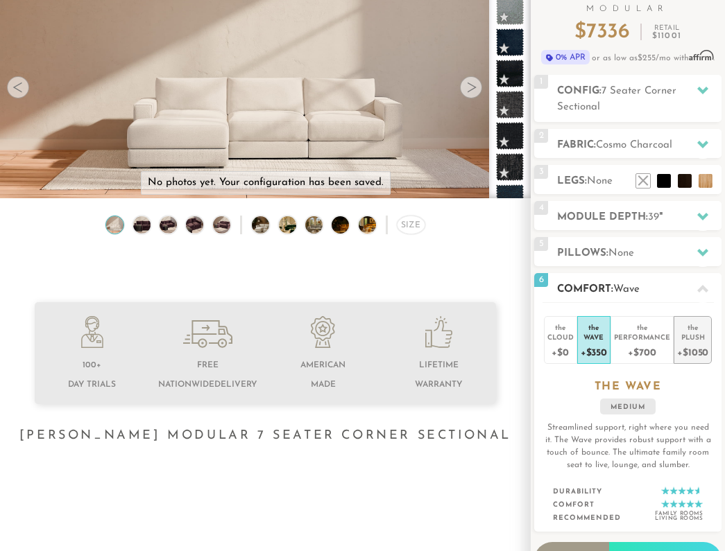
click at [691, 339] on div "Plush" at bounding box center [692, 337] width 31 height 10
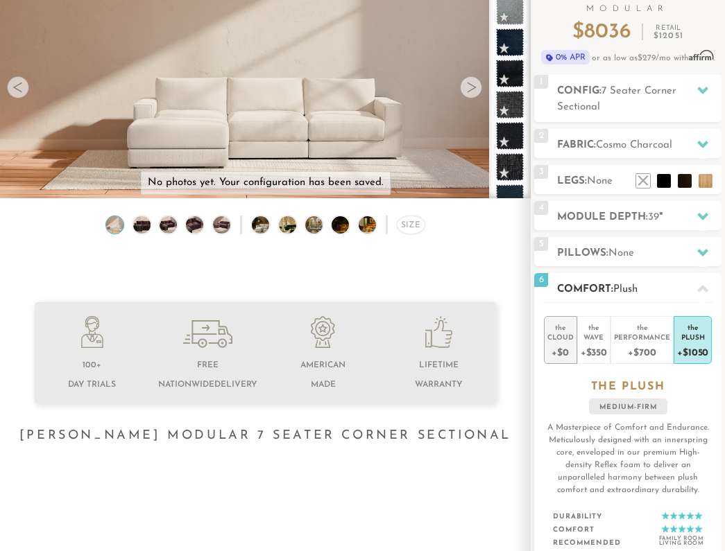
click at [559, 343] on div "+$0" at bounding box center [560, 352] width 26 height 20
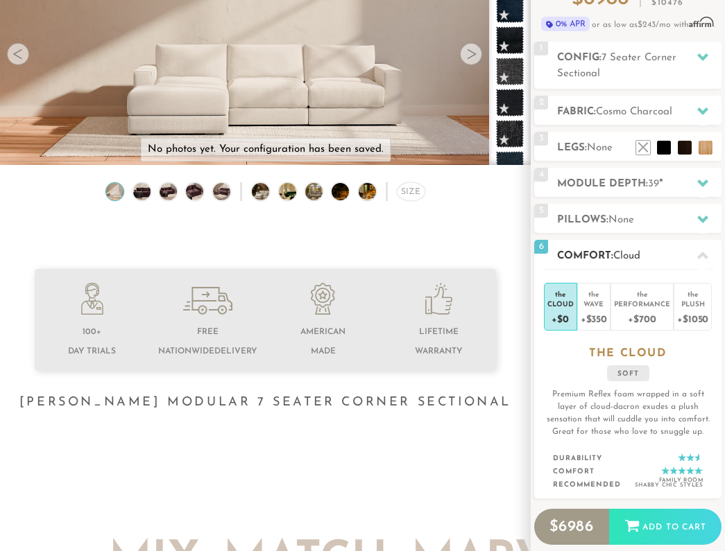
scroll to position [202, 0]
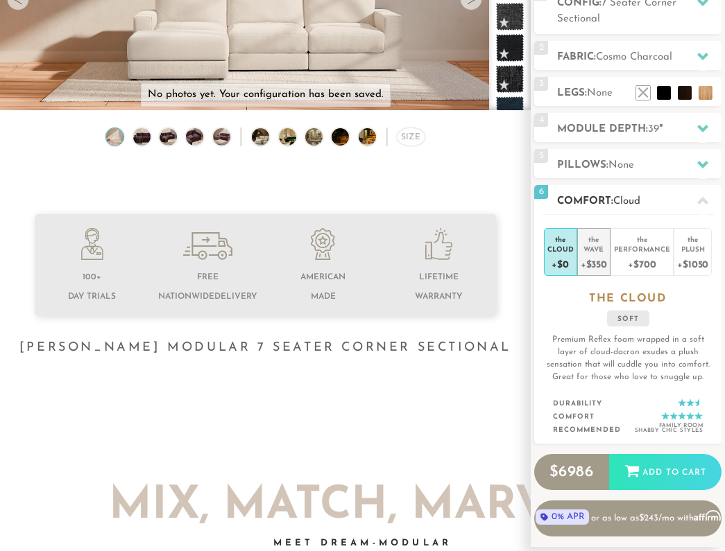
click at [598, 257] on div "+$350" at bounding box center [593, 264] width 26 height 20
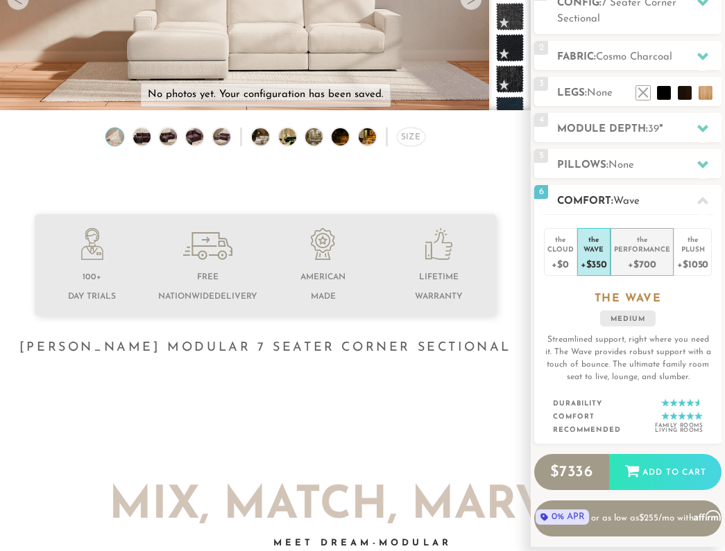
click at [639, 254] on div "Performance" at bounding box center [642, 249] width 56 height 10
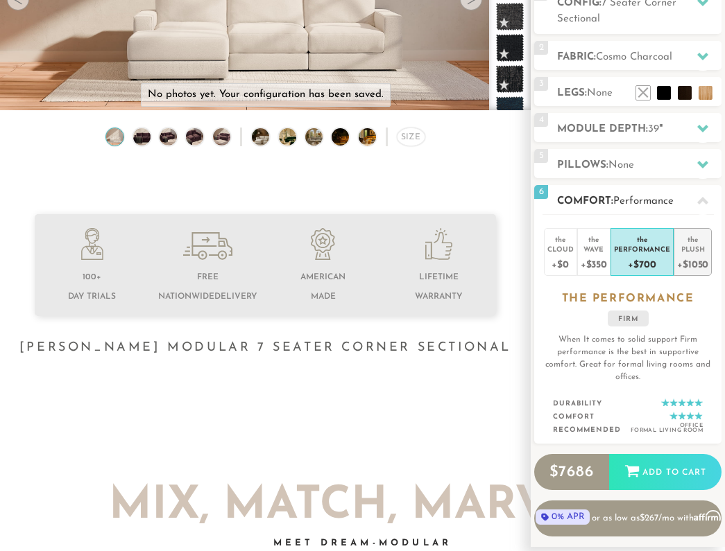
click at [694, 255] on div "+$1050" at bounding box center [692, 264] width 31 height 20
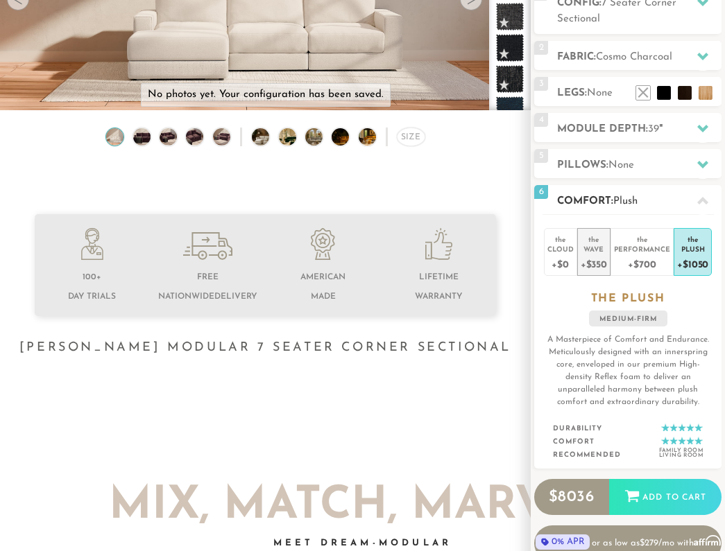
click at [603, 243] on div "the" at bounding box center [593, 237] width 26 height 14
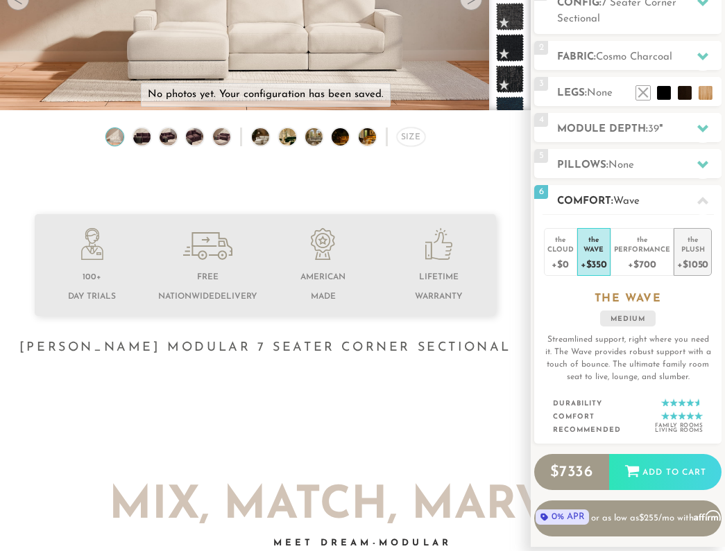
click at [698, 249] on div "Plush" at bounding box center [692, 249] width 31 height 10
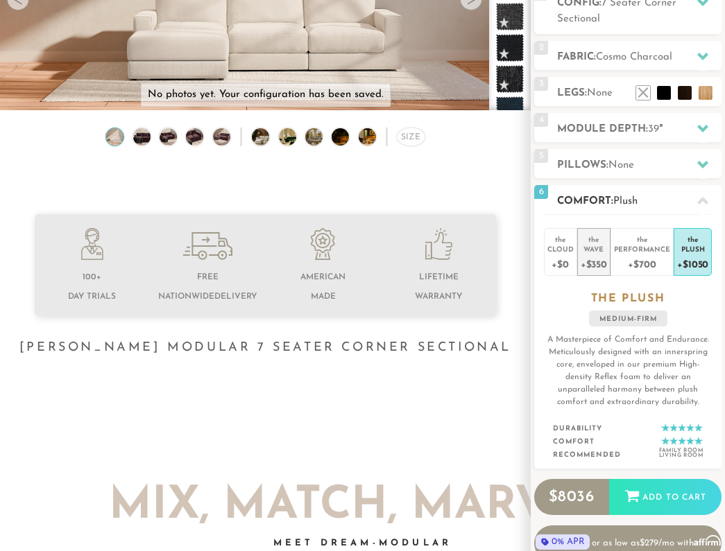
click at [603, 256] on div "+$350" at bounding box center [593, 264] width 26 height 20
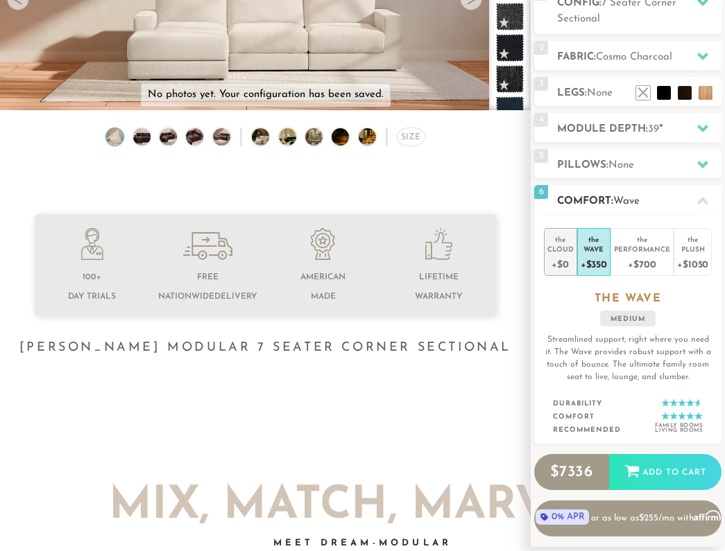
click at [572, 248] on div "Cloud" at bounding box center [560, 249] width 26 height 10
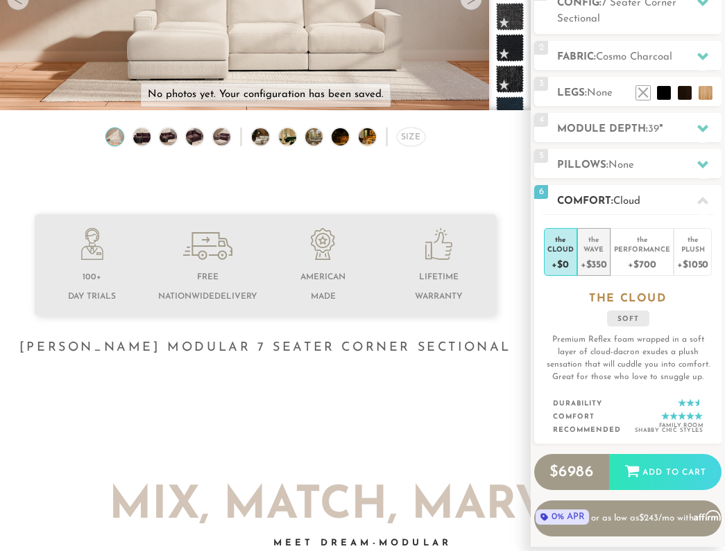
click at [600, 252] on div "Wave" at bounding box center [593, 249] width 26 height 10
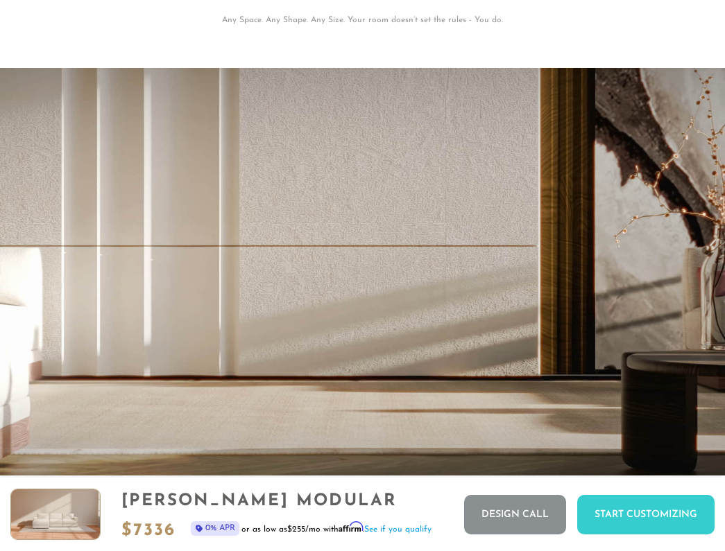
scroll to position [0, 0]
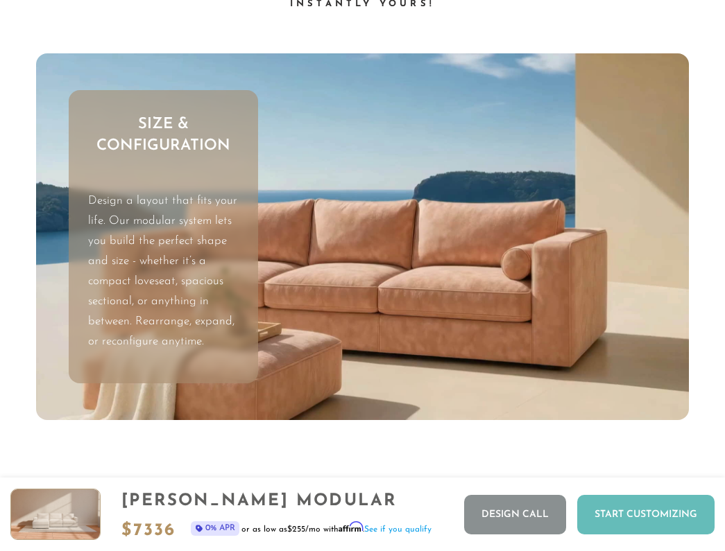
click at [638, 504] on div "Start Customizing" at bounding box center [645, 515] width 137 height 40
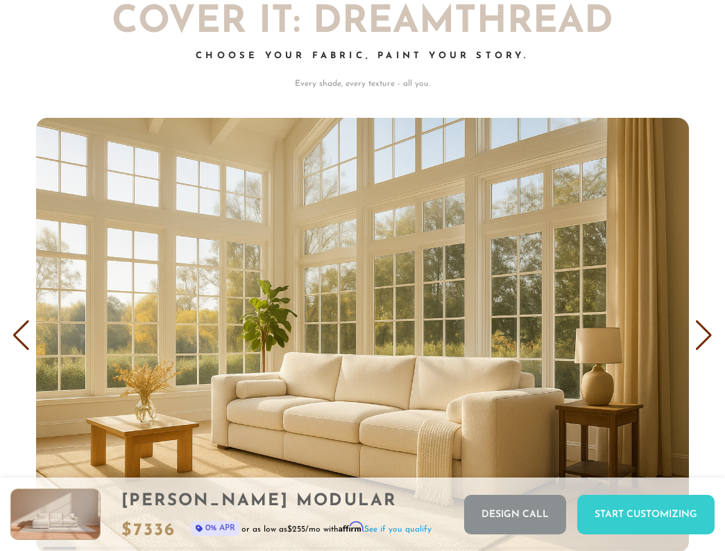
scroll to position [7085, 0]
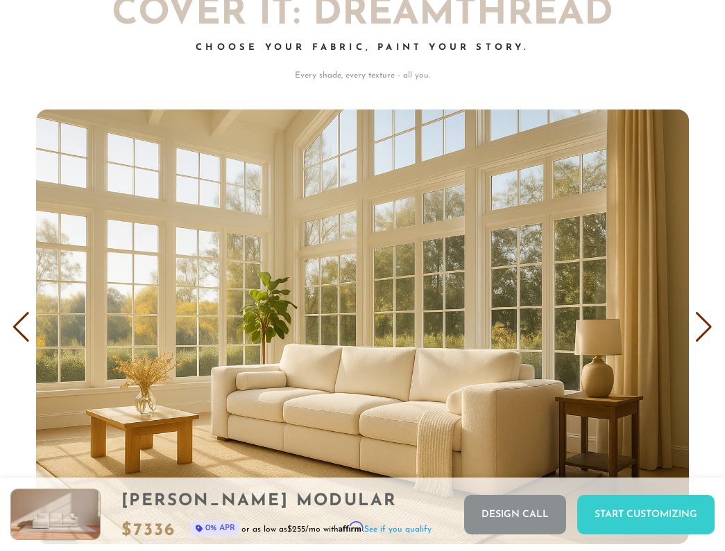
click at [698, 320] on div "Next slide" at bounding box center [703, 327] width 19 height 31
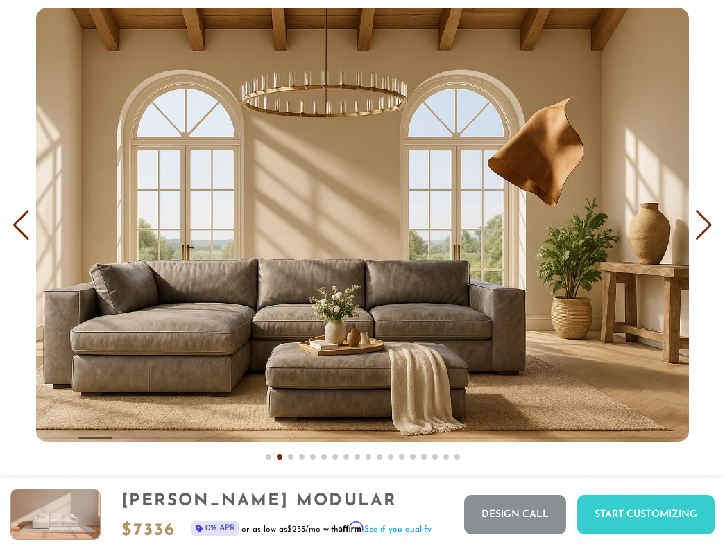
scroll to position [7187, 0]
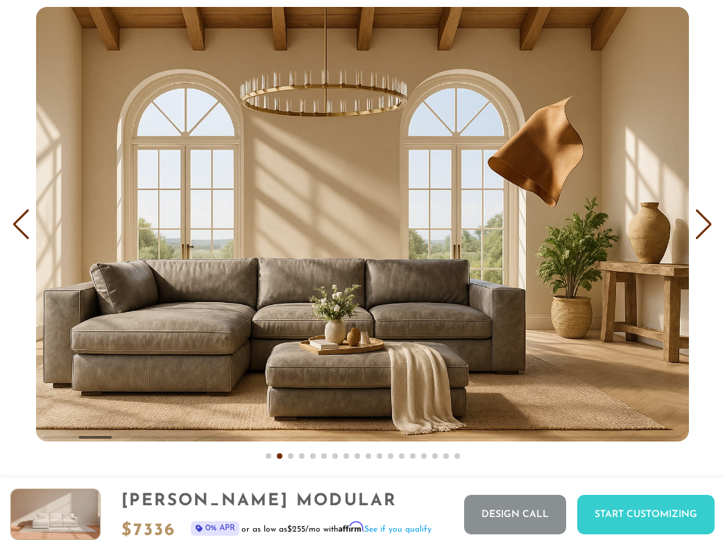
click at [700, 212] on div "Next slide" at bounding box center [703, 224] width 19 height 31
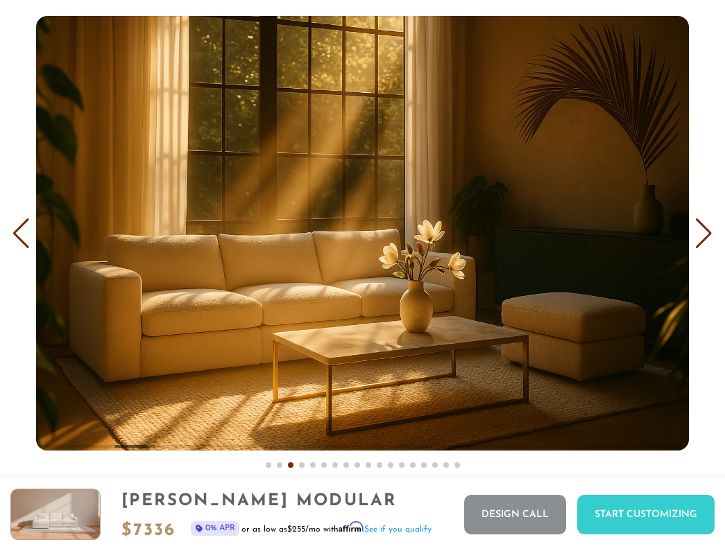
scroll to position [7169, 0]
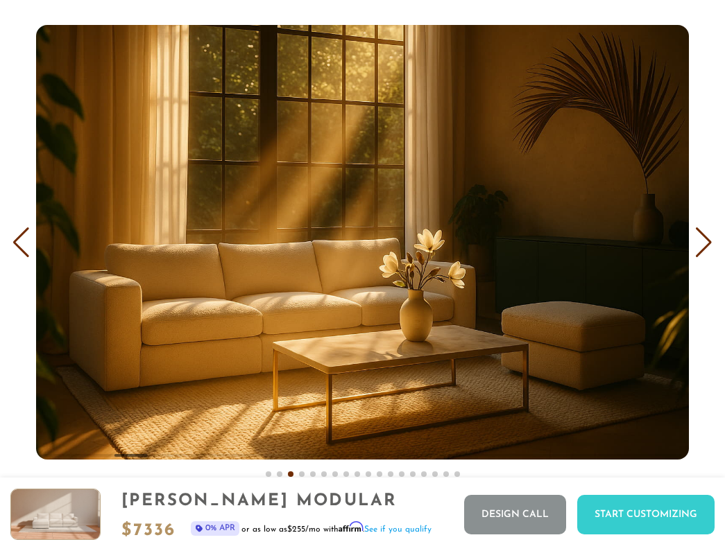
click at [703, 241] on div "Next slide" at bounding box center [703, 242] width 19 height 31
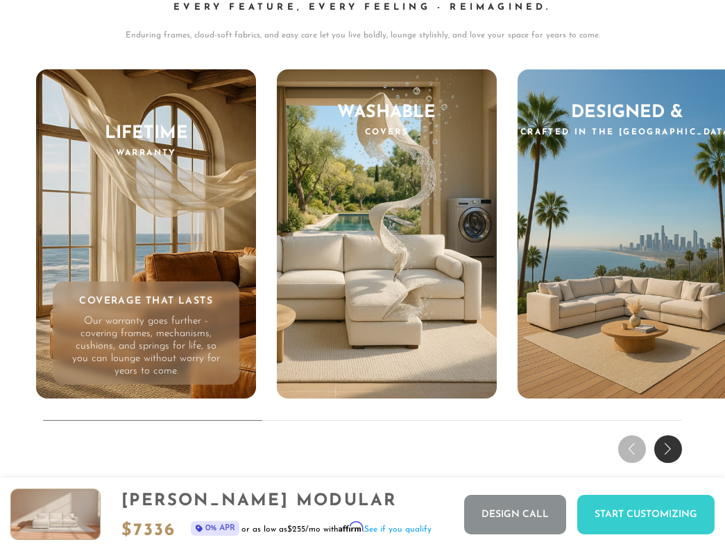
scroll to position [11381, 0]
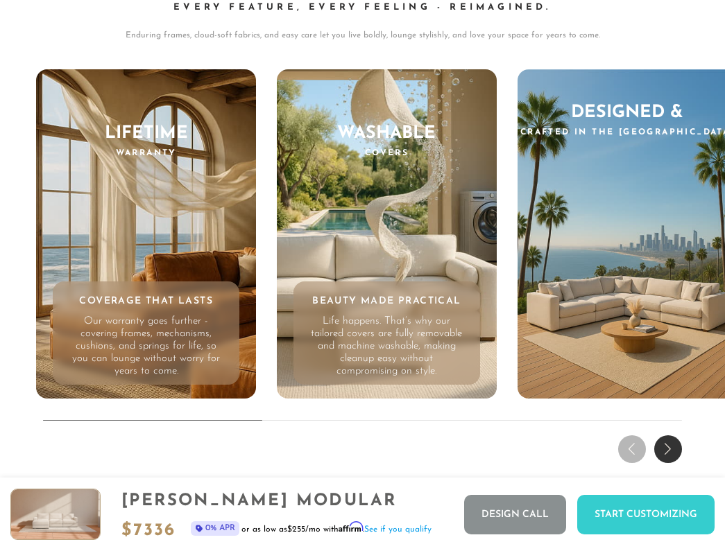
click at [384, 171] on div "Washable Covers Beauty Made Practical Life happens. That’s why our tailored cov…" at bounding box center [387, 233] width 220 height 329
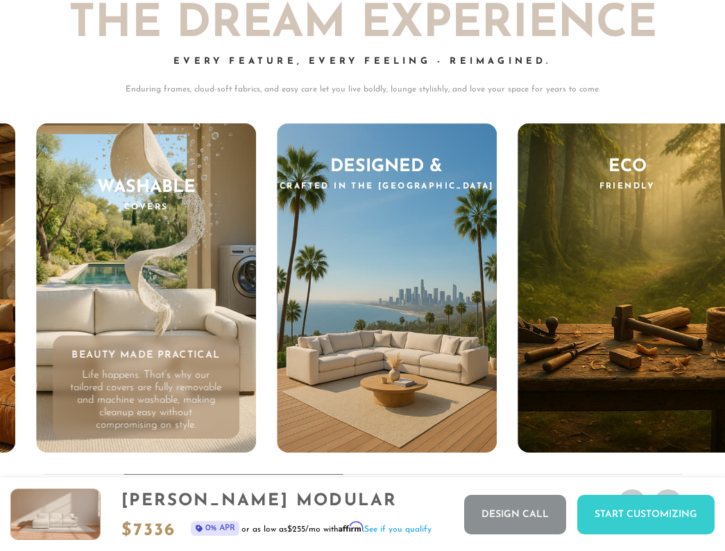
scroll to position [11316, 0]
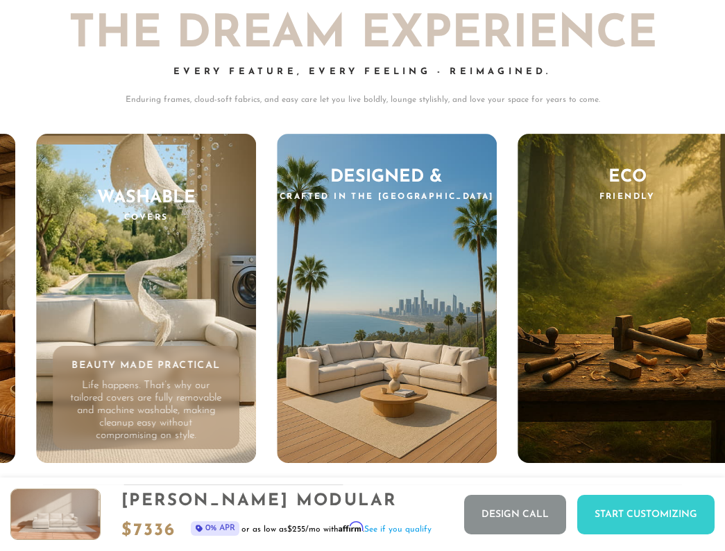
click at [191, 262] on div "Washable Covers Beauty Made Practical Life happens. That’s why our tailored cov…" at bounding box center [146, 298] width 220 height 329
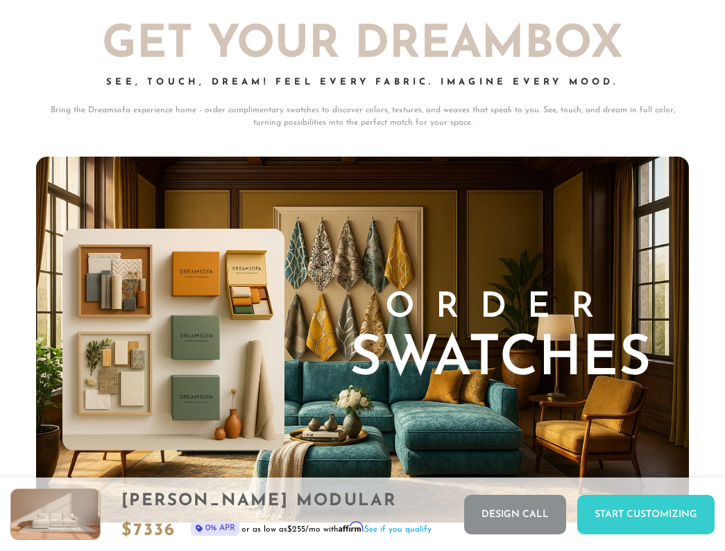
scroll to position [11939, 0]
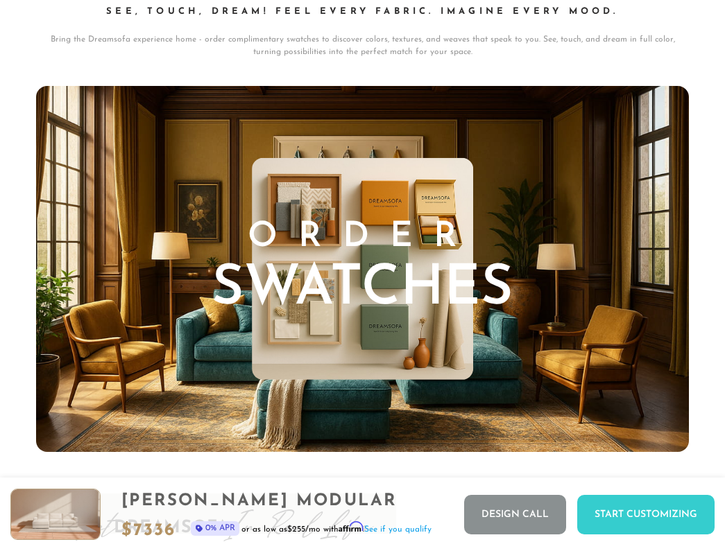
click at [323, 284] on span "Swatches" at bounding box center [363, 289] width 302 height 55
